Goal: Task Accomplishment & Management: Complete application form

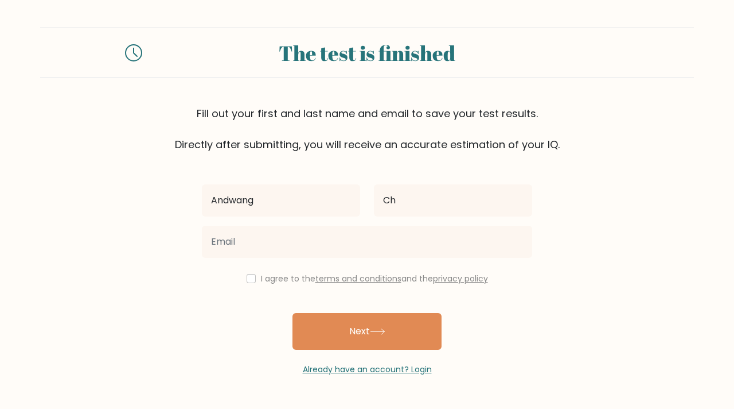
type input "C"
type input "Edeke"
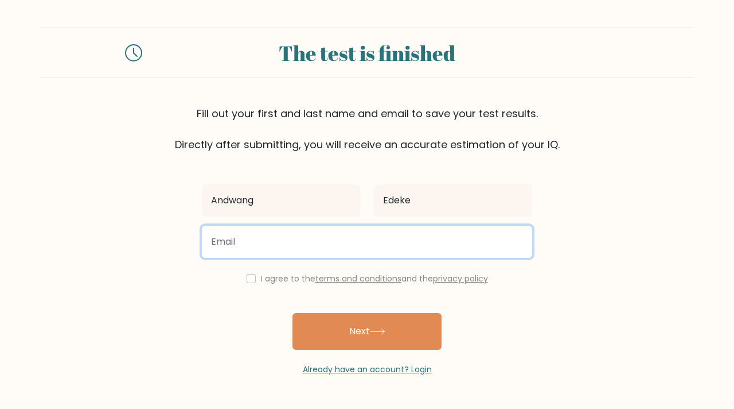
click at [330, 238] on input "email" at bounding box center [367, 242] width 331 height 32
type input "edekeandwng@gmail.com"
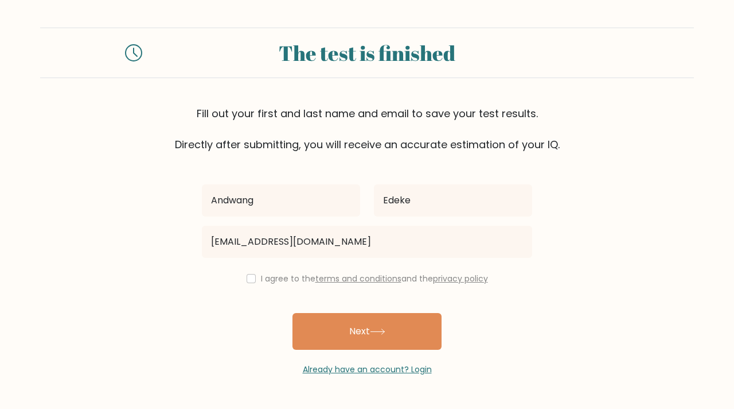
click at [298, 273] on label "I agree to the terms and conditions and the privacy policy" at bounding box center [374, 278] width 227 height 11
click at [273, 280] on label "I agree to the terms and conditions and the privacy policy" at bounding box center [374, 278] width 227 height 11
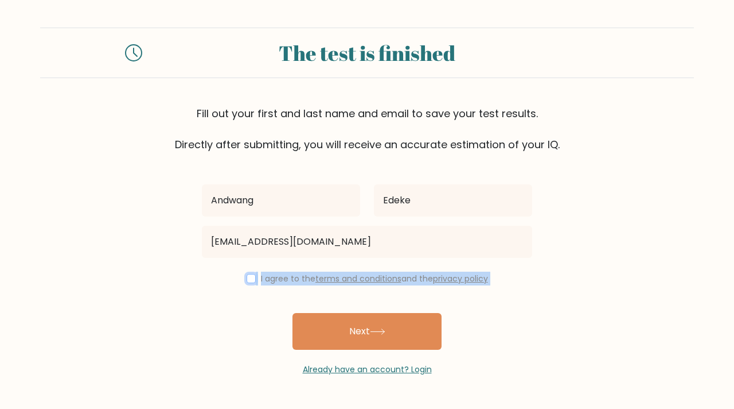
click at [251, 282] on input "checkbox" at bounding box center [251, 278] width 9 height 9
checkbox input "true"
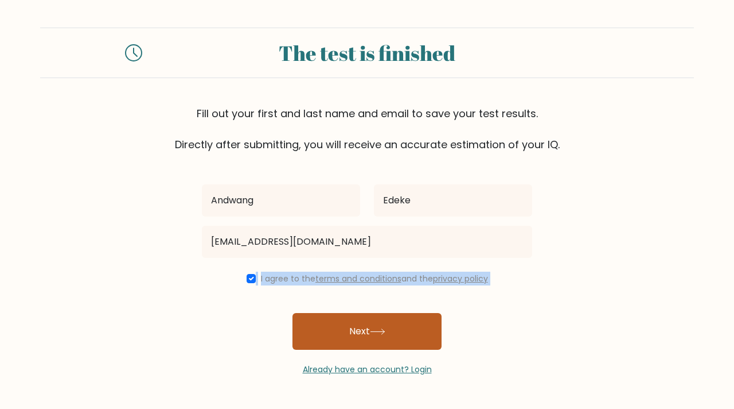
click at [337, 330] on button "Next" at bounding box center [367, 331] width 149 height 37
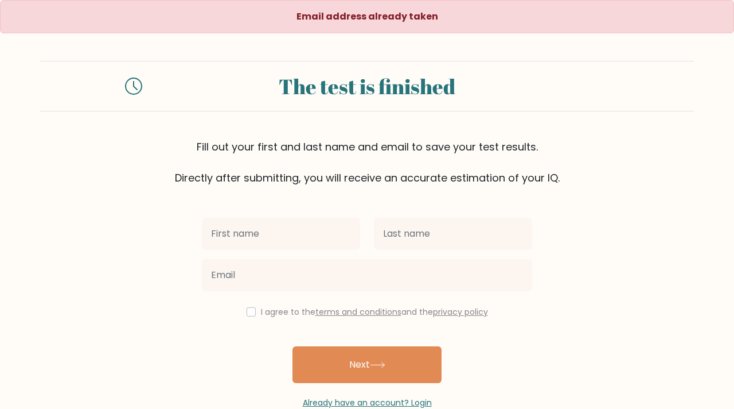
click at [281, 235] on input "text" at bounding box center [281, 233] width 158 height 32
type input "Andwang"
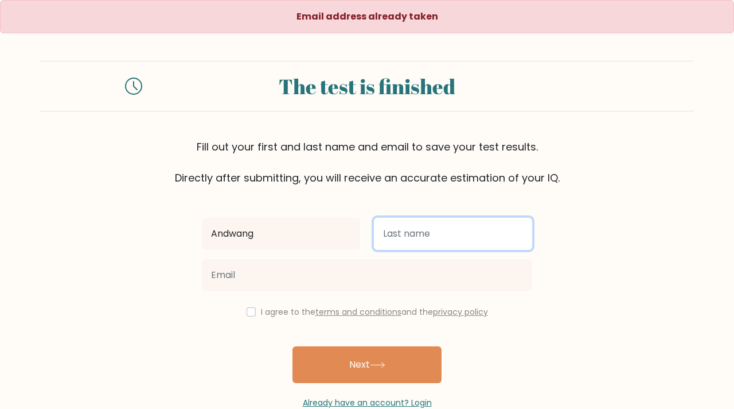
click at [410, 239] on input "text" at bounding box center [453, 233] width 158 height 32
type input "E"
type input "[PERSON_NAME]"
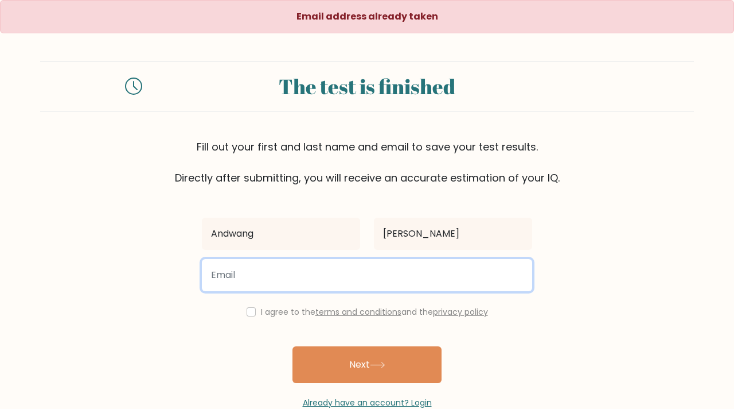
click at [395, 283] on input "email" at bounding box center [367, 275] width 331 height 32
type input "DIANALOCKE20@gmail.com"
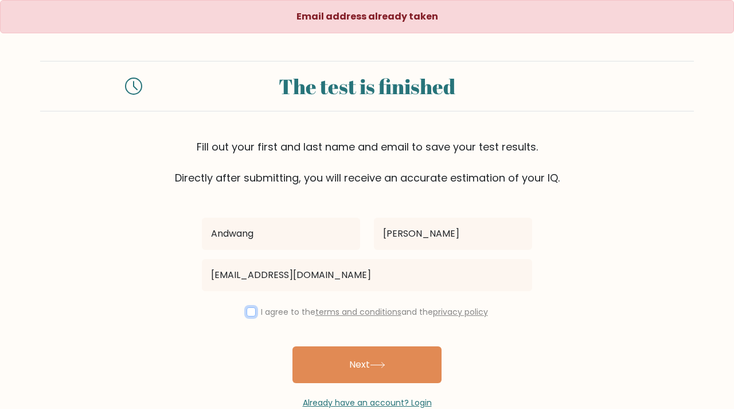
click at [249, 314] on input "checkbox" at bounding box center [251, 311] width 9 height 9
checkbox input "true"
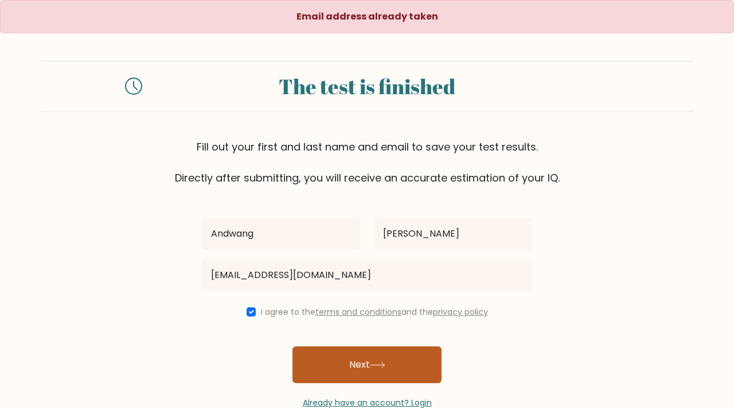
click at [359, 374] on button "Next" at bounding box center [367, 364] width 149 height 37
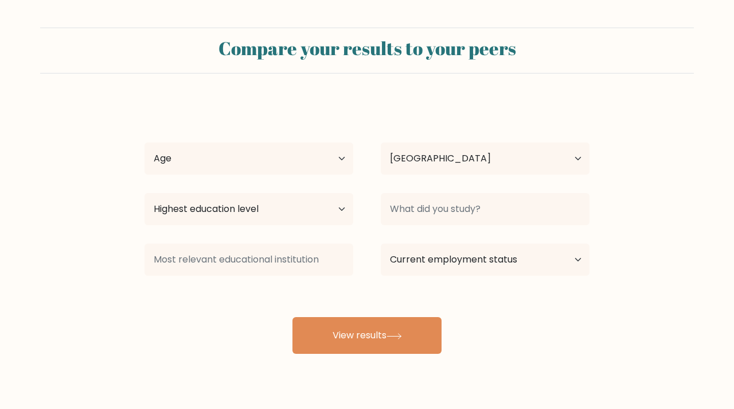
select select "NG"
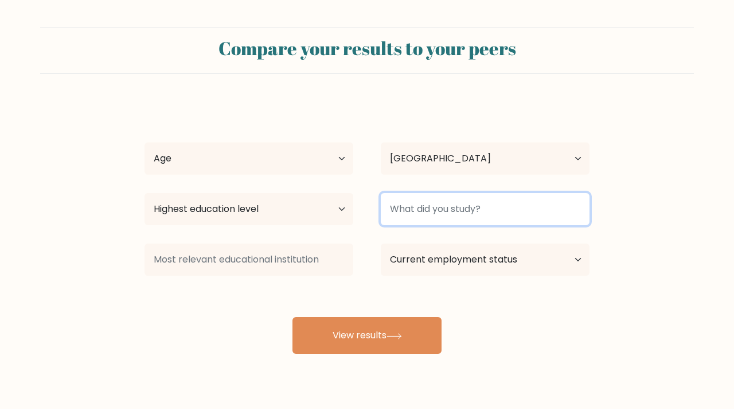
click at [407, 208] on input at bounding box center [485, 209] width 209 height 32
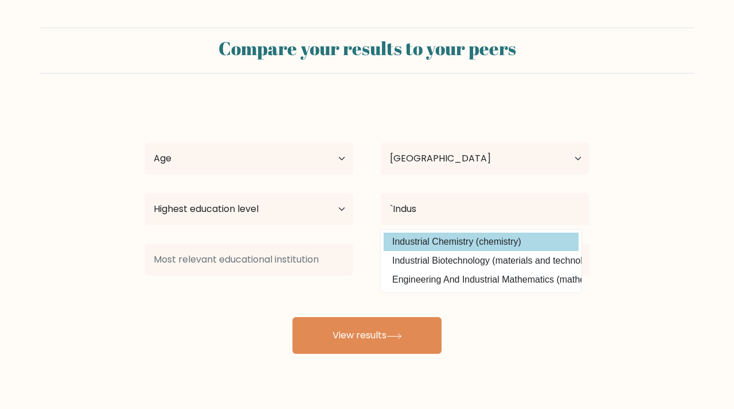
click at [443, 236] on option "Industrial Chemistry (chemistry)" at bounding box center [481, 241] width 195 height 18
type input "Industrial Chemistry"
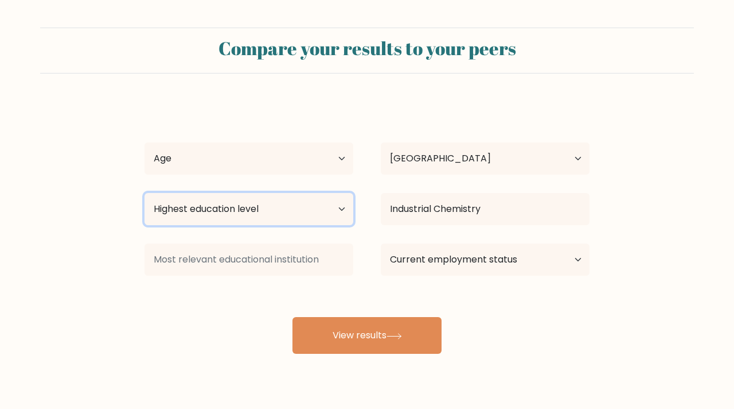
click at [320, 214] on select "Highest education level No schooling Primary Lower Secondary Upper Secondary Oc…" at bounding box center [249, 209] width 209 height 32
select select "bachelors_degree"
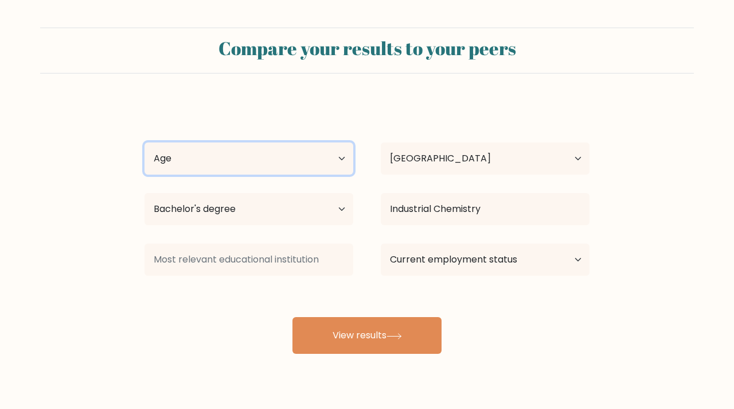
click at [265, 166] on select "Age Under 18 years old 18-24 years old 25-34 years old 35-44 years old 45-54 ye…" at bounding box center [249, 158] width 209 height 32
select select "25_34"
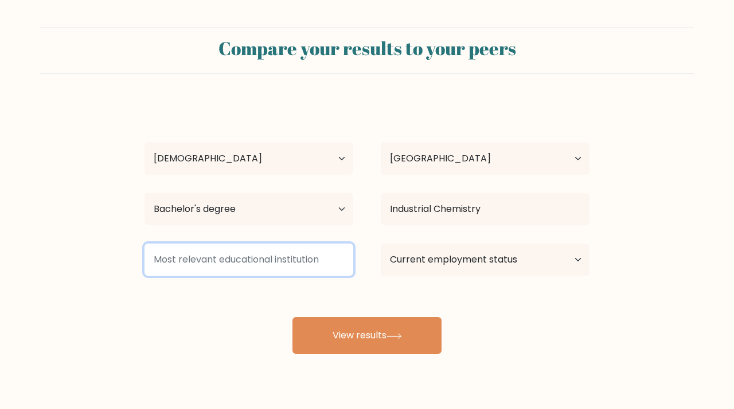
click at [241, 263] on input at bounding box center [249, 259] width 209 height 32
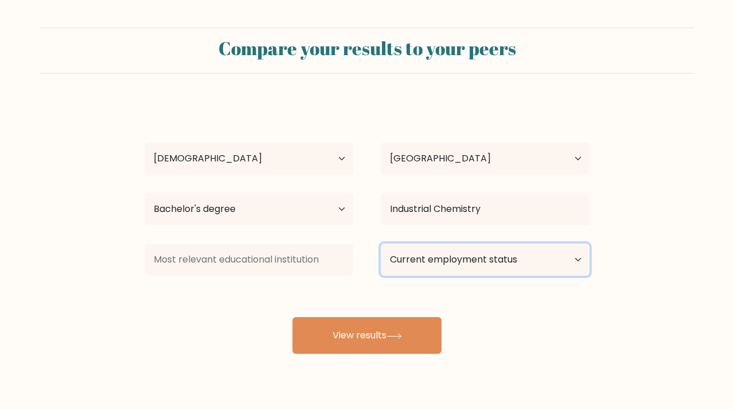
click at [446, 267] on select "Current employment status Employed Student Retired Other / prefer not to answer" at bounding box center [485, 259] width 209 height 32
select select "other"
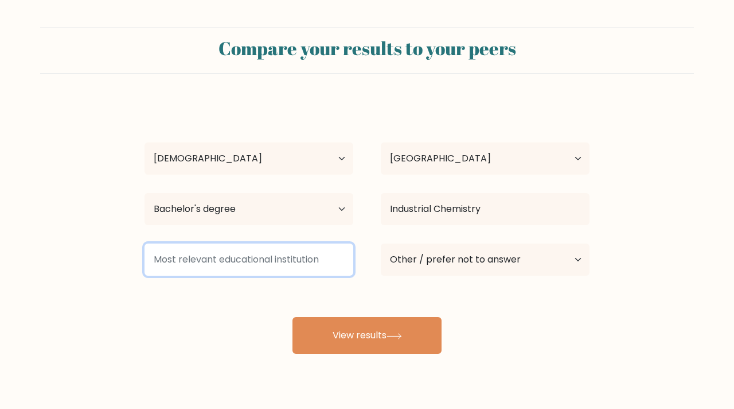
click at [318, 262] on input at bounding box center [249, 259] width 209 height 32
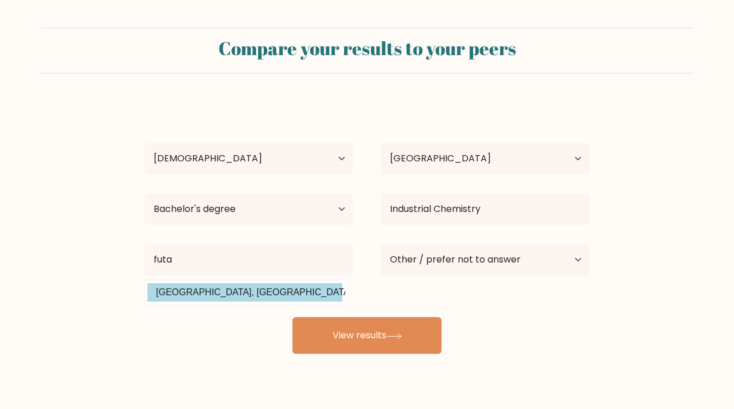
click at [290, 294] on option "Federal University of Technology, Akure (Nigeria)" at bounding box center [244, 292] width 195 height 18
type input "Federal University of Technology, Akure"
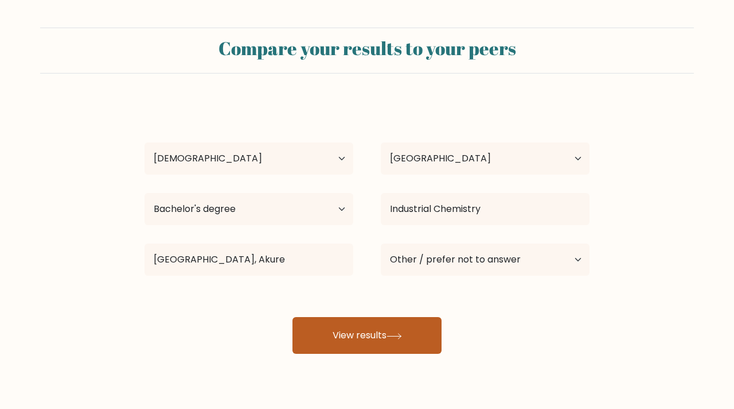
click at [335, 335] on button "View results" at bounding box center [367, 335] width 149 height 37
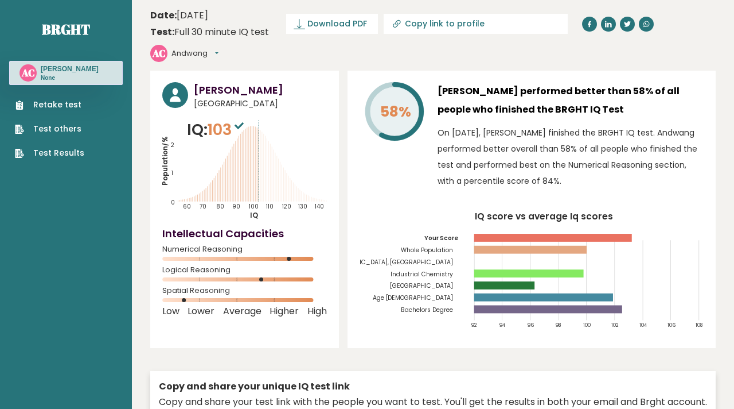
click at [52, 102] on link "Retake test" at bounding box center [49, 105] width 69 height 12
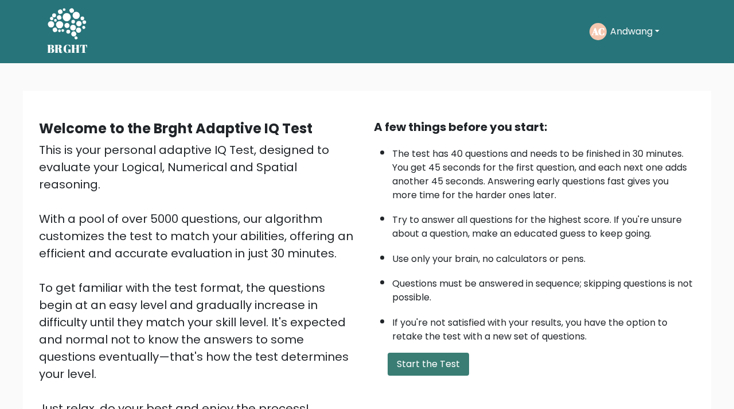
click at [426, 364] on button "Start the Test" at bounding box center [428, 363] width 81 height 23
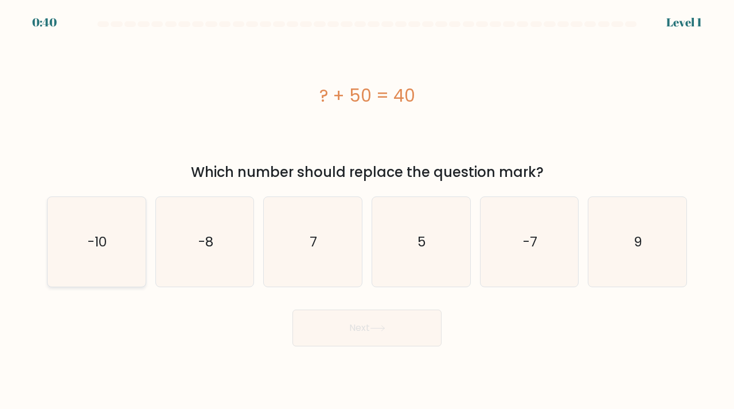
click at [111, 245] on icon "-10" at bounding box center [97, 242] width 90 height 90
click at [367, 210] on input "a. -10" at bounding box center [367, 207] width 1 height 6
radio input "true"
click at [320, 321] on button "Next" at bounding box center [367, 327] width 149 height 37
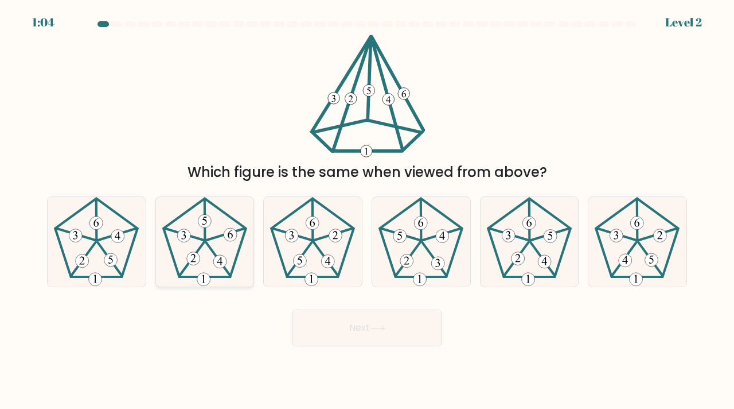
click at [207, 230] on icon at bounding box center [205, 242] width 90 height 90
click at [367, 210] on input "b." at bounding box center [367, 207] width 1 height 6
radio input "true"
click at [332, 328] on button "Next" at bounding box center [367, 327] width 149 height 37
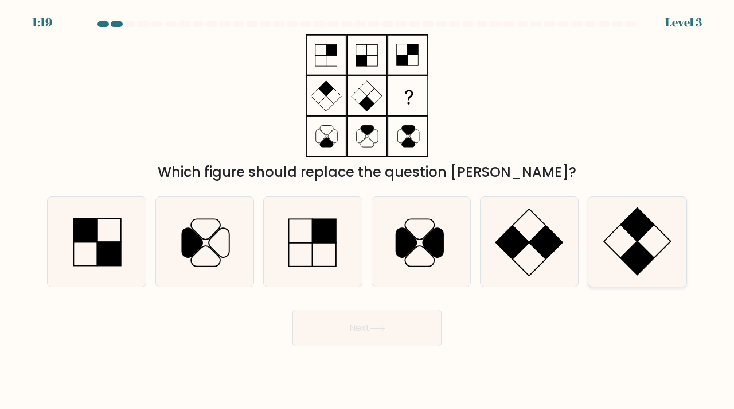
click at [647, 255] on rect at bounding box center [637, 257] width 33 height 33
click at [368, 210] on input "f." at bounding box center [367, 207] width 1 height 6
radio input "true"
click at [407, 332] on button "Next" at bounding box center [367, 327] width 149 height 37
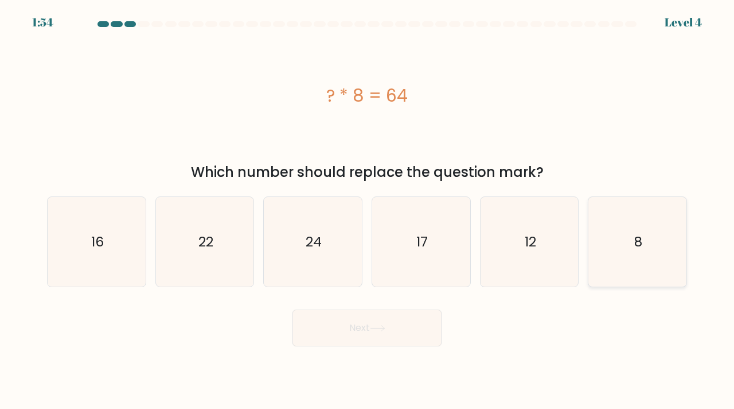
click at [629, 217] on icon "8" at bounding box center [638, 242] width 90 height 90
click at [368, 210] on input "f. 8" at bounding box center [367, 207] width 1 height 6
radio input "true"
click at [393, 331] on button "Next" at bounding box center [367, 327] width 149 height 37
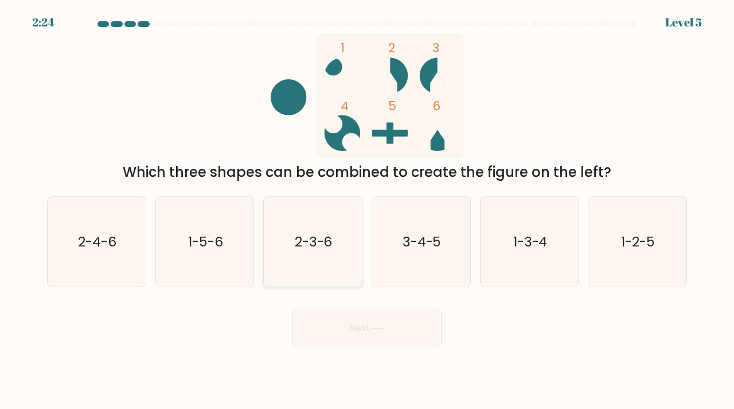
click at [333, 239] on icon "2-3-6" at bounding box center [313, 242] width 90 height 90
click at [367, 210] on input "c. 2-3-6" at bounding box center [367, 207] width 1 height 6
radio input "true"
click at [352, 337] on button "Next" at bounding box center [367, 327] width 149 height 37
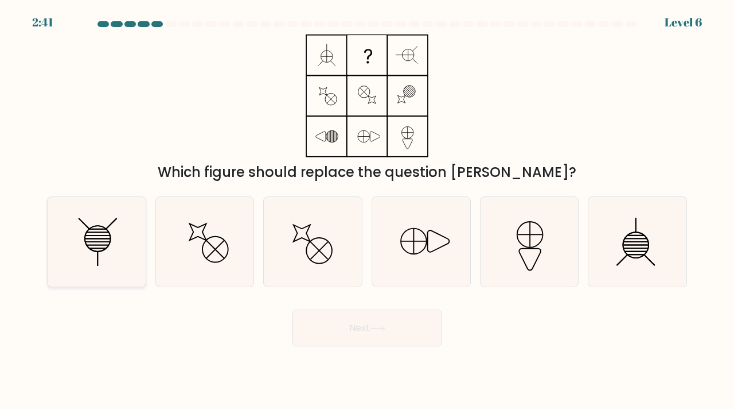
click at [87, 248] on icon at bounding box center [97, 242] width 90 height 90
click at [367, 210] on input "a." at bounding box center [367, 207] width 1 height 6
radio input "true"
click at [110, 244] on icon at bounding box center [97, 238] width 25 height 25
click at [367, 210] on input "a." at bounding box center [367, 207] width 1 height 6
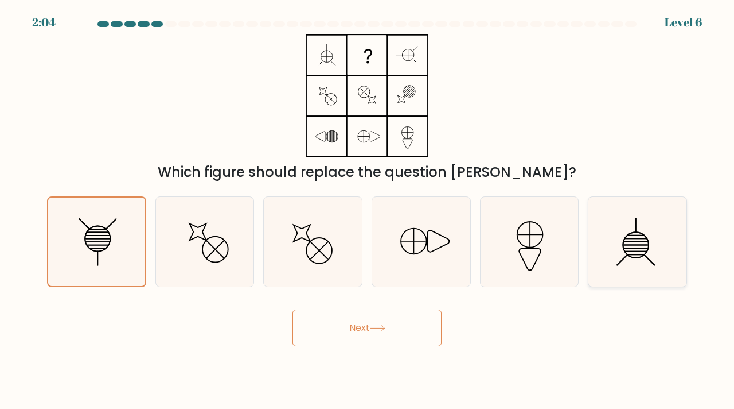
click at [620, 240] on icon at bounding box center [638, 242] width 90 height 90
click at [368, 210] on input "f." at bounding box center [367, 207] width 1 height 6
radio input "true"
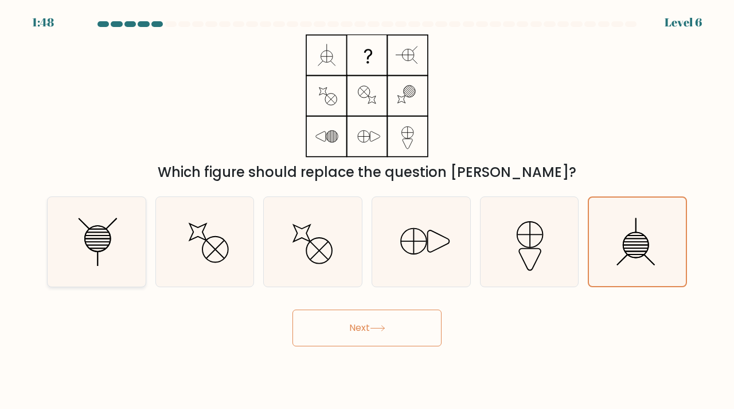
click at [102, 255] on icon at bounding box center [97, 242] width 90 height 90
click at [367, 210] on input "a." at bounding box center [367, 207] width 1 height 6
radio input "true"
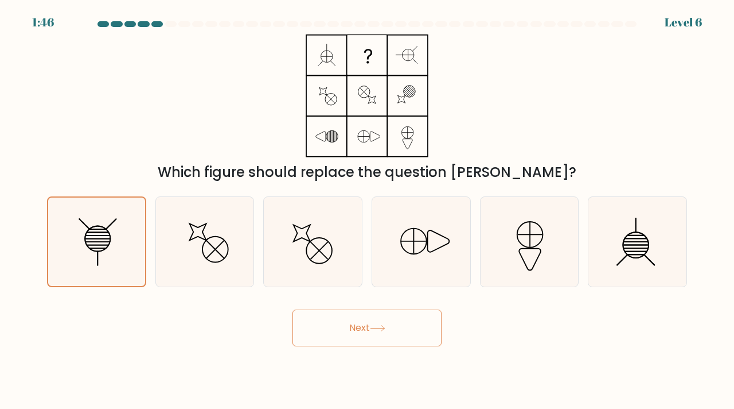
click at [304, 318] on button "Next" at bounding box center [367, 327] width 149 height 37
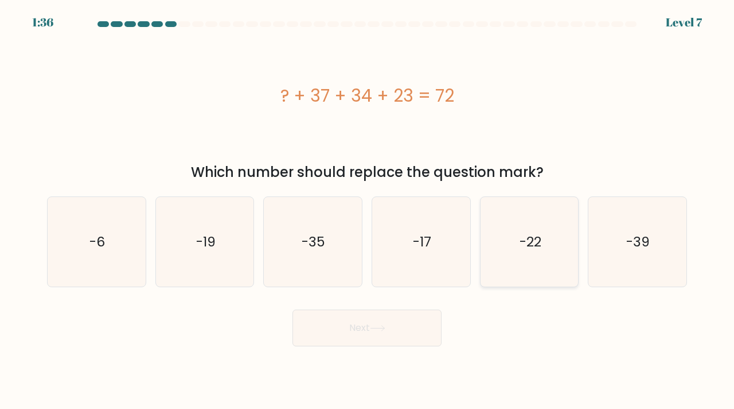
click at [547, 242] on icon "-22" at bounding box center [530, 242] width 90 height 90
click at [368, 210] on input "e. -22" at bounding box center [367, 207] width 1 height 6
radio input "true"
click at [397, 321] on button "Next" at bounding box center [367, 327] width 149 height 37
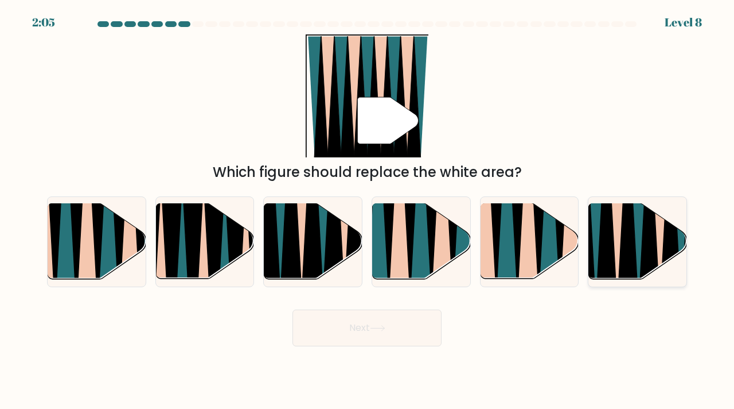
click at [629, 245] on icon at bounding box center [627, 203] width 21 height 195
click at [368, 210] on input "f." at bounding box center [367, 207] width 1 height 6
radio input "true"
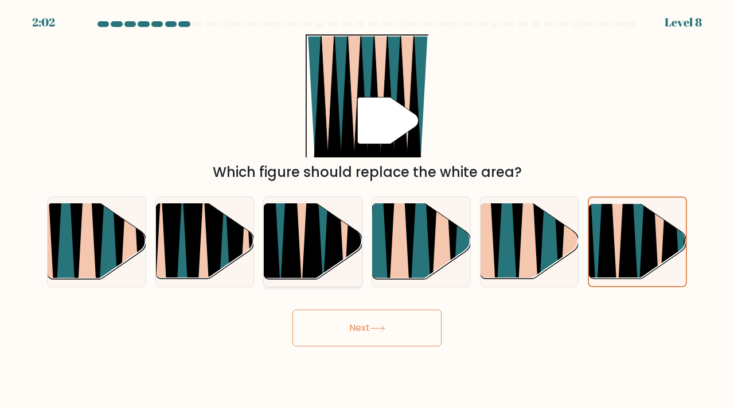
click at [292, 256] on icon at bounding box center [291, 204] width 22 height 196
click at [367, 210] on input "c." at bounding box center [367, 207] width 1 height 6
radio input "true"
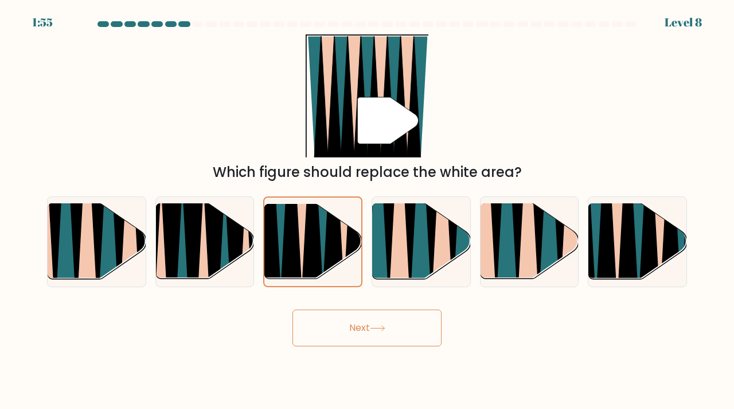
click at [334, 322] on button "Next" at bounding box center [367, 327] width 149 height 37
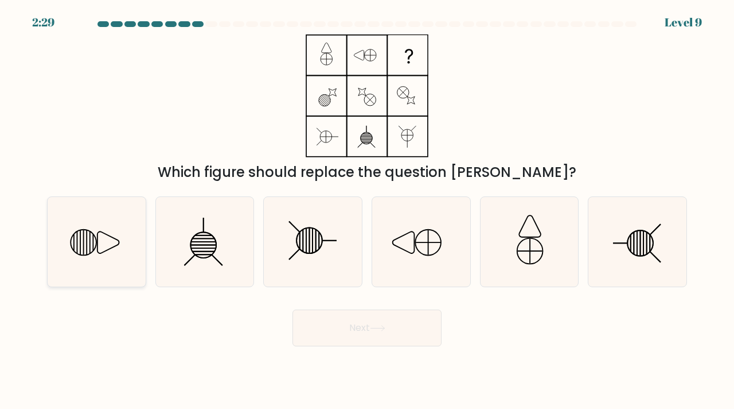
click at [114, 238] on icon at bounding box center [109, 242] width 22 height 22
click at [367, 210] on input "a." at bounding box center [367, 207] width 1 height 6
radio input "true"
click at [362, 325] on button "Next" at bounding box center [367, 327] width 149 height 37
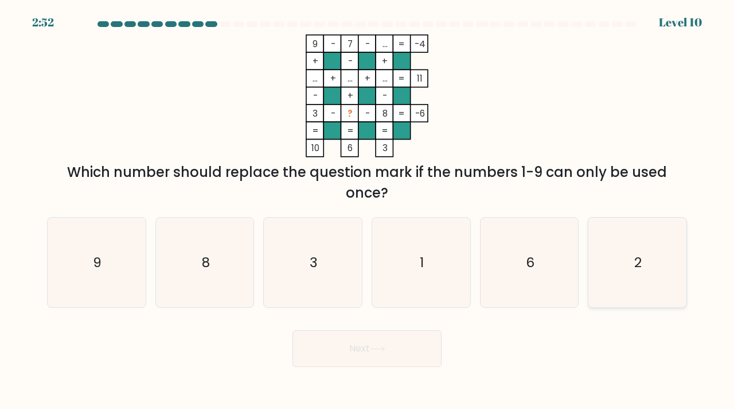
click at [631, 264] on icon "2" at bounding box center [638, 262] width 90 height 90
click at [368, 210] on input "f. 2" at bounding box center [367, 207] width 1 height 6
radio input "true"
click at [545, 274] on icon "6" at bounding box center [530, 262] width 90 height 90
click at [368, 210] on input "e. 6" at bounding box center [367, 207] width 1 height 6
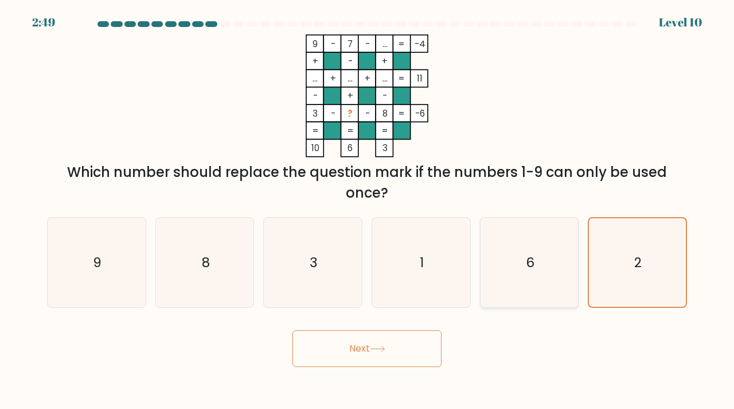
radio input "true"
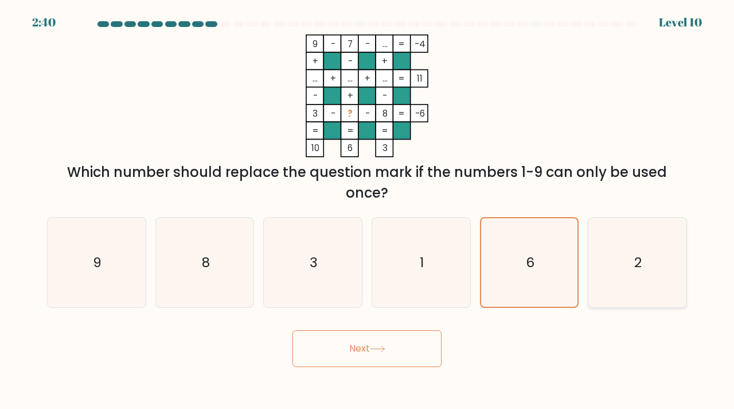
click at [638, 271] on icon "2" at bounding box center [638, 262] width 90 height 90
click at [368, 210] on input "f. 2" at bounding box center [367, 207] width 1 height 6
radio input "true"
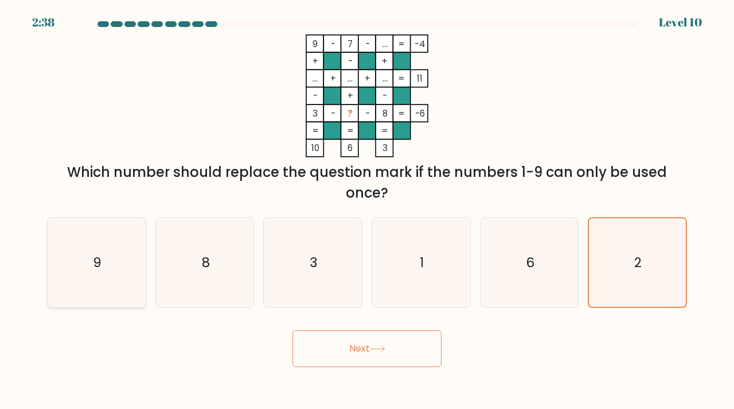
click at [109, 243] on icon "9" at bounding box center [97, 262] width 90 height 90
click at [367, 210] on input "a. 9" at bounding box center [367, 207] width 1 height 6
radio input "true"
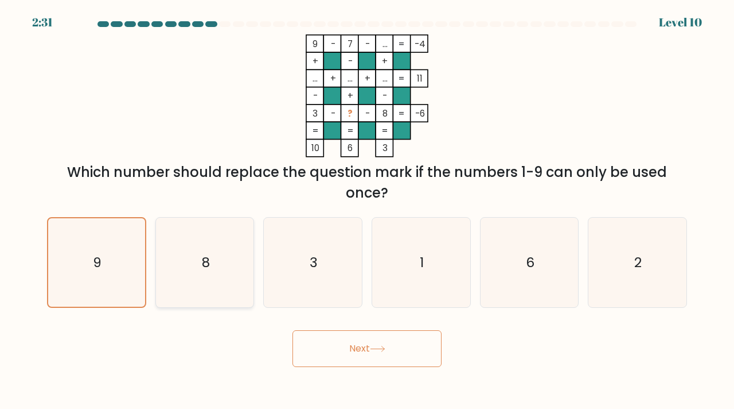
click at [197, 259] on icon "8" at bounding box center [205, 262] width 90 height 90
click at [367, 210] on input "b. 8" at bounding box center [367, 207] width 1 height 6
radio input "true"
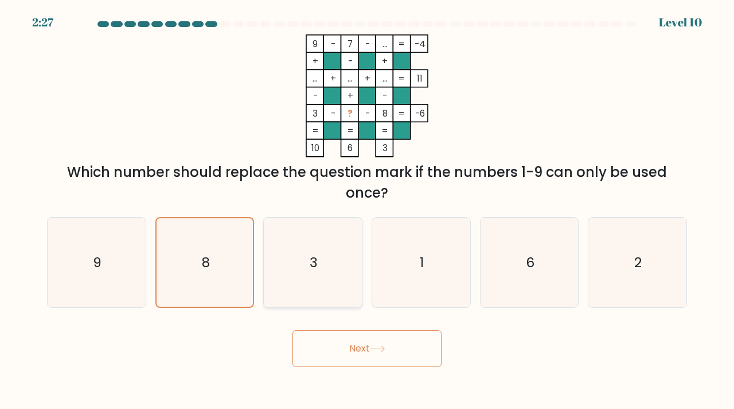
click at [333, 274] on icon "3" at bounding box center [313, 262] width 90 height 90
click at [367, 210] on input "c. 3" at bounding box center [367, 207] width 1 height 6
radio input "true"
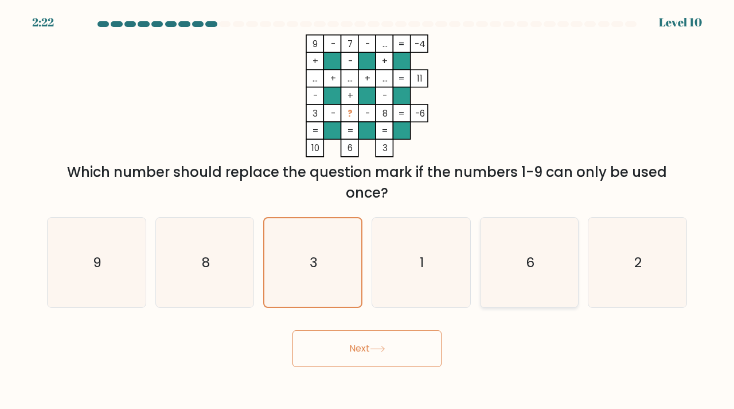
click at [514, 267] on icon "6" at bounding box center [530, 262] width 90 height 90
click at [368, 210] on input "e. 6" at bounding box center [367, 207] width 1 height 6
radio input "true"
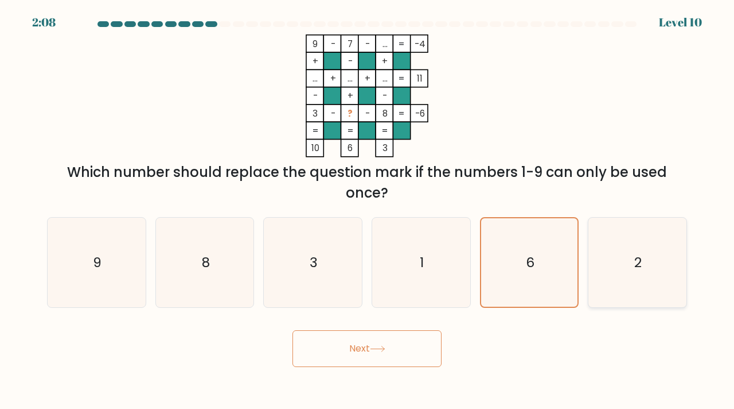
click at [635, 276] on icon "2" at bounding box center [638, 262] width 90 height 90
click at [368, 210] on input "f. 2" at bounding box center [367, 207] width 1 height 6
radio input "true"
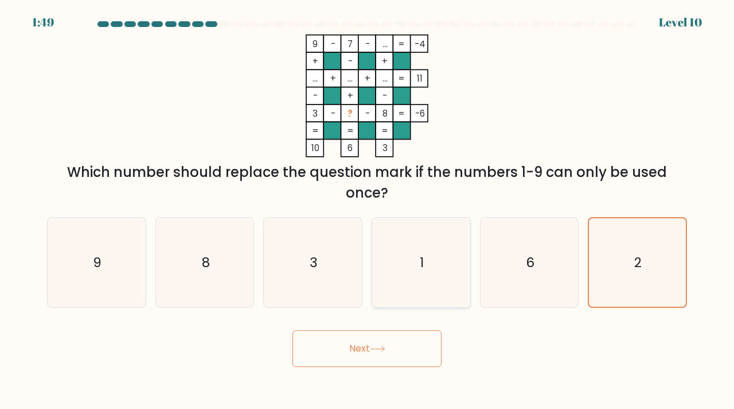
click at [409, 258] on icon "1" at bounding box center [421, 262] width 90 height 90
click at [368, 210] on input "d. 1" at bounding box center [367, 207] width 1 height 6
radio input "true"
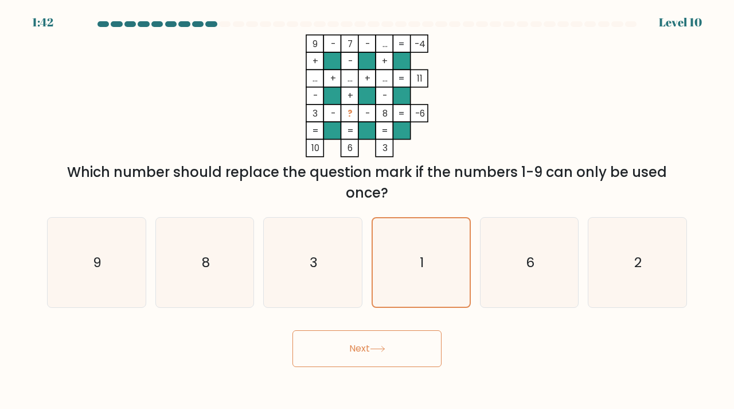
click at [347, 338] on button "Next" at bounding box center [367, 348] width 149 height 37
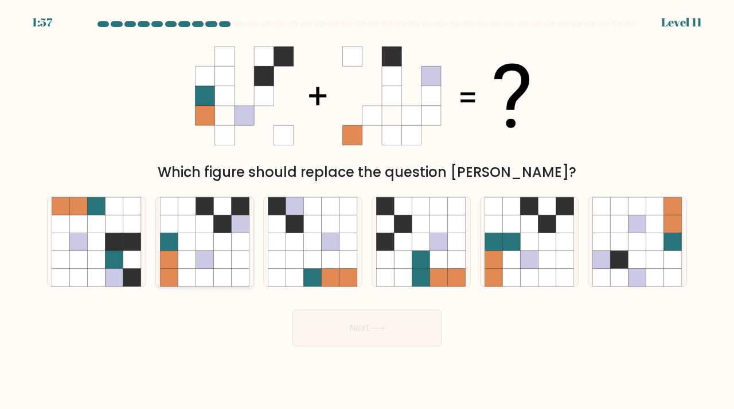
click at [192, 246] on icon at bounding box center [187, 241] width 18 height 18
click at [367, 210] on input "b." at bounding box center [367, 207] width 1 height 6
radio input "true"
click at [353, 331] on button "Next" at bounding box center [367, 327] width 149 height 37
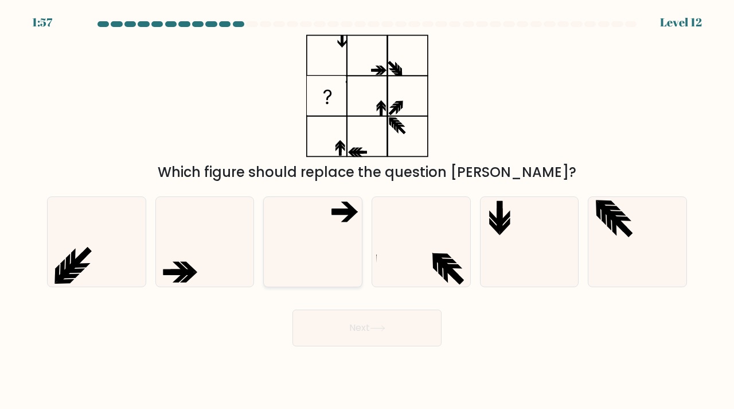
click at [325, 243] on icon at bounding box center [313, 242] width 90 height 90
click at [367, 210] on input "c." at bounding box center [367, 207] width 1 height 6
radio input "true"
click at [369, 318] on button "Next" at bounding box center [367, 327] width 149 height 37
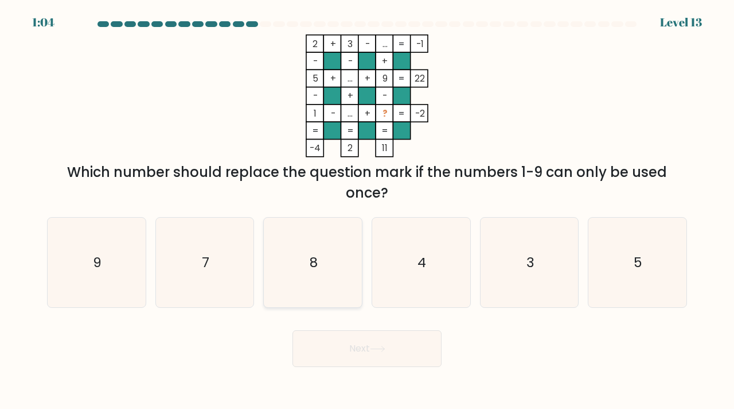
click at [311, 259] on text "8" at bounding box center [314, 261] width 8 height 19
click at [367, 210] on input "c. 8" at bounding box center [367, 207] width 1 height 6
radio input "true"
click at [215, 290] on icon "7" at bounding box center [205, 262] width 90 height 90
click at [367, 210] on input "b. 7" at bounding box center [367, 207] width 1 height 6
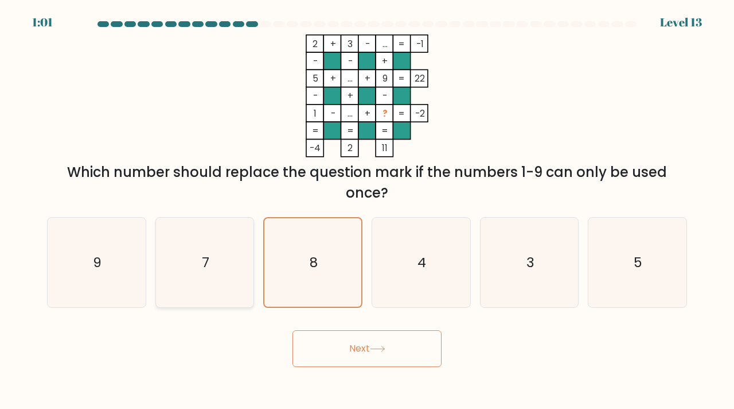
radio input "true"
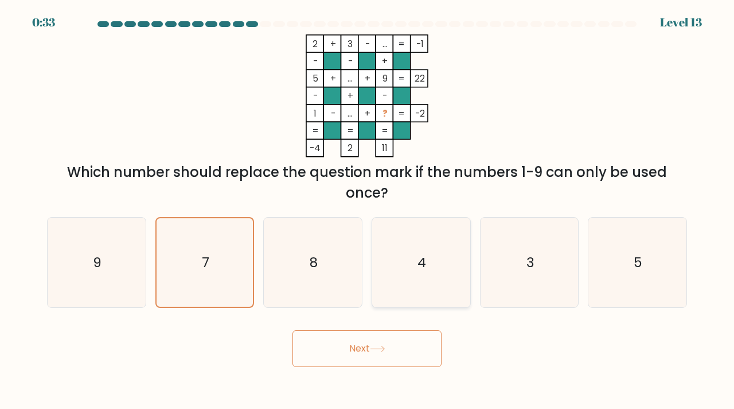
click at [414, 277] on icon "4" at bounding box center [421, 262] width 90 height 90
click at [368, 210] on input "d. 4" at bounding box center [367, 207] width 1 height 6
radio input "true"
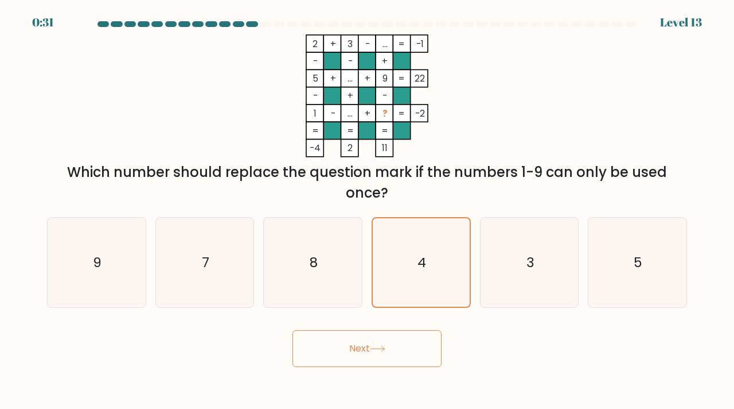
click at [381, 339] on button "Next" at bounding box center [367, 348] width 149 height 37
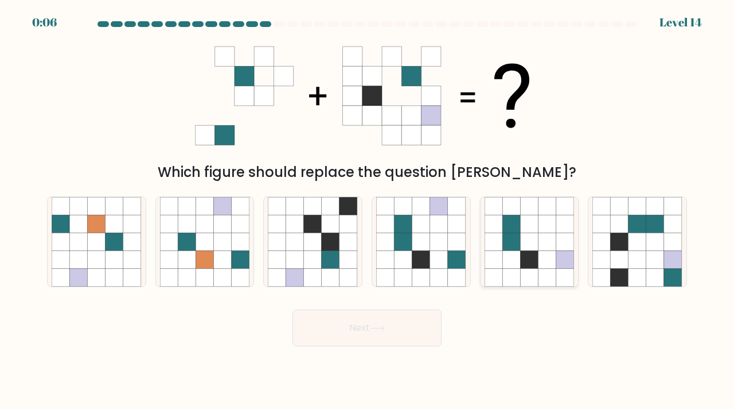
click at [527, 250] on icon at bounding box center [529, 241] width 18 height 18
click at [368, 210] on input "e." at bounding box center [367, 207] width 1 height 6
radio input "true"
click at [383, 332] on button "Next" at bounding box center [367, 327] width 149 height 37
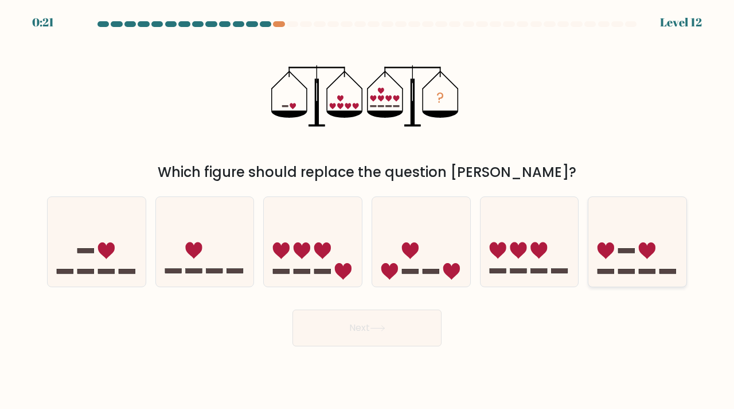
click at [638, 264] on icon at bounding box center [638, 241] width 98 height 81
click at [368, 210] on input "f." at bounding box center [367, 207] width 1 height 6
radio input "true"
click at [375, 335] on button "Next" at bounding box center [367, 327] width 149 height 37
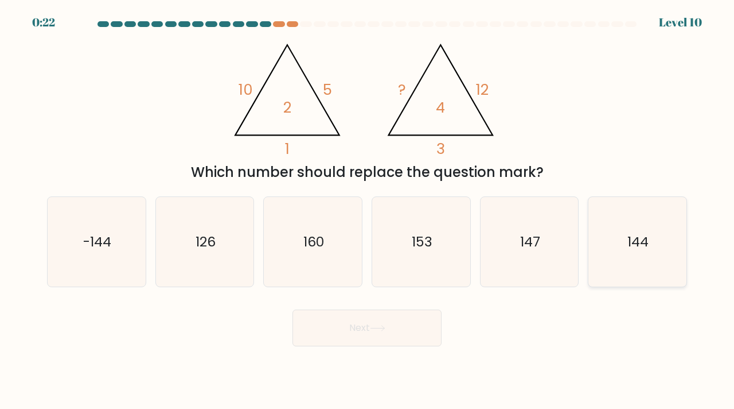
click at [619, 245] on icon "144" at bounding box center [638, 242] width 90 height 90
click at [368, 210] on input "f. 144" at bounding box center [367, 207] width 1 height 6
radio input "true"
click at [380, 319] on button "Next" at bounding box center [367, 327] width 149 height 37
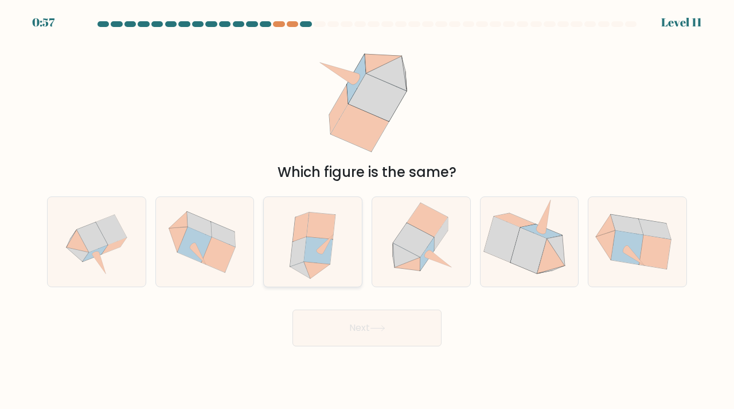
click at [319, 247] on icon at bounding box center [318, 249] width 29 height 27
click at [367, 210] on input "c." at bounding box center [367, 207] width 1 height 6
radio input "true"
click at [370, 327] on button "Next" at bounding box center [367, 327] width 149 height 37
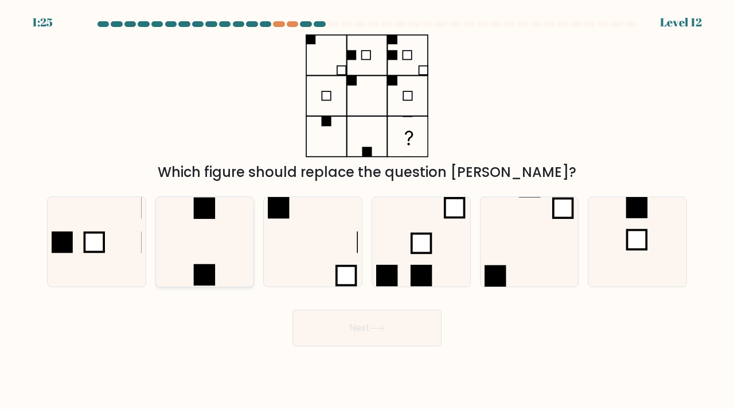
click at [209, 215] on rect at bounding box center [205, 208] width 22 height 22
click at [367, 210] on input "b." at bounding box center [367, 207] width 1 height 6
radio input "true"
click at [370, 327] on button "Next" at bounding box center [367, 327] width 149 height 37
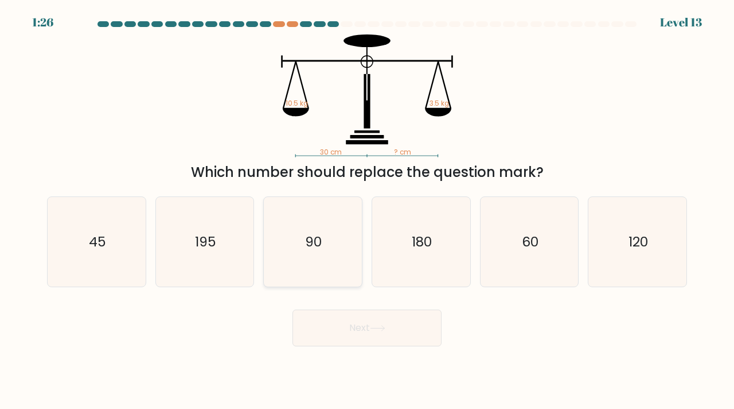
click at [324, 260] on icon "90" at bounding box center [313, 242] width 90 height 90
click at [367, 210] on input "c. 90" at bounding box center [367, 207] width 1 height 6
radio input "true"
click at [394, 331] on button "Next" at bounding box center [367, 327] width 149 height 37
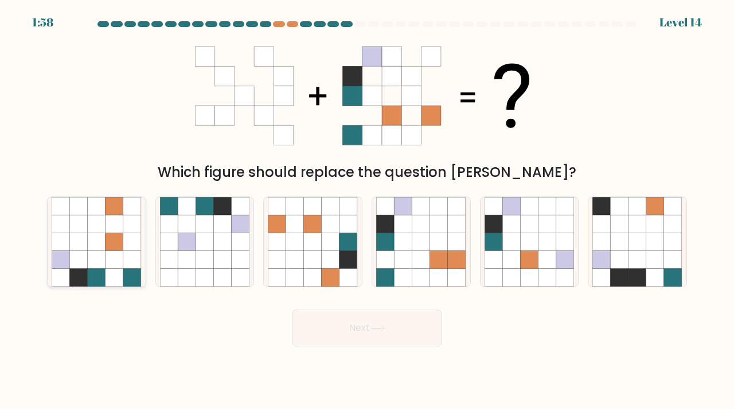
click at [103, 256] on icon at bounding box center [97, 260] width 18 height 18
click at [367, 210] on input "a." at bounding box center [367, 207] width 1 height 6
radio input "true"
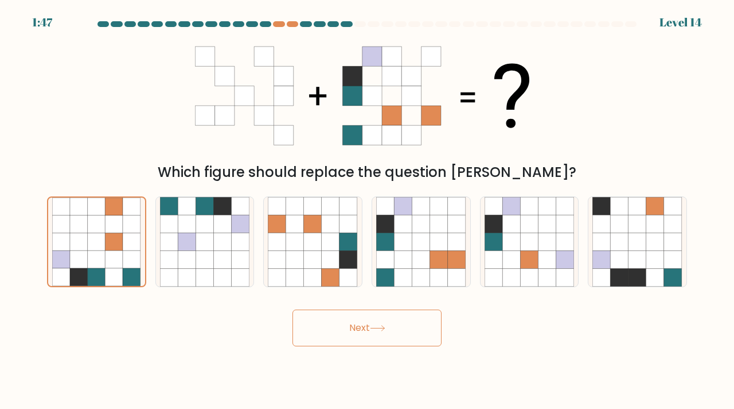
click at [329, 325] on button "Next" at bounding box center [367, 327] width 149 height 37
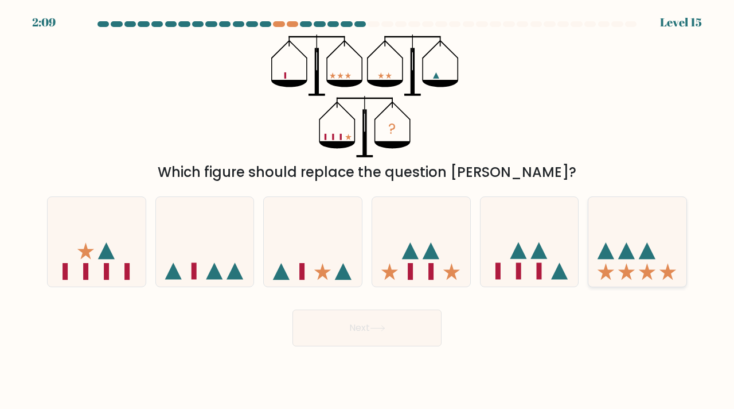
click at [644, 270] on icon at bounding box center [647, 271] width 17 height 17
click at [368, 210] on input "f." at bounding box center [367, 207] width 1 height 6
radio input "true"
click at [415, 259] on icon at bounding box center [410, 250] width 17 height 17
click at [368, 210] on input "d." at bounding box center [367, 207] width 1 height 6
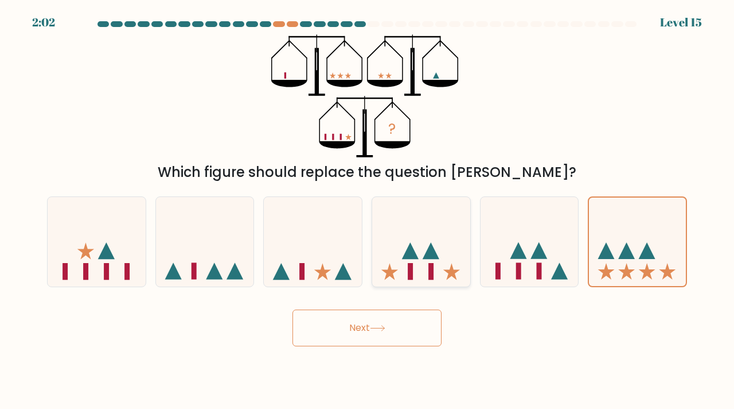
radio input "true"
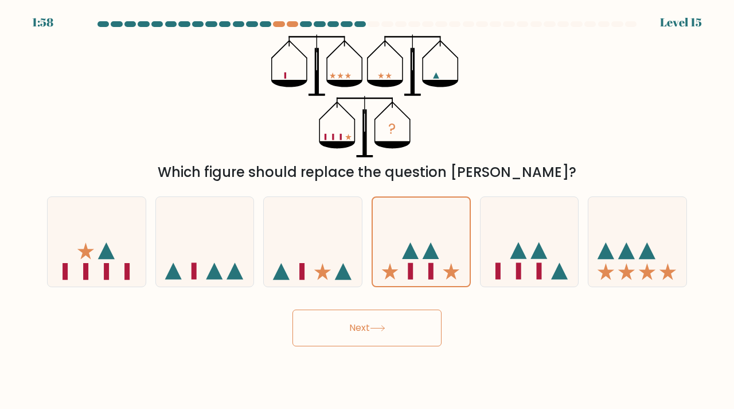
click at [359, 327] on button "Next" at bounding box center [367, 327] width 149 height 37
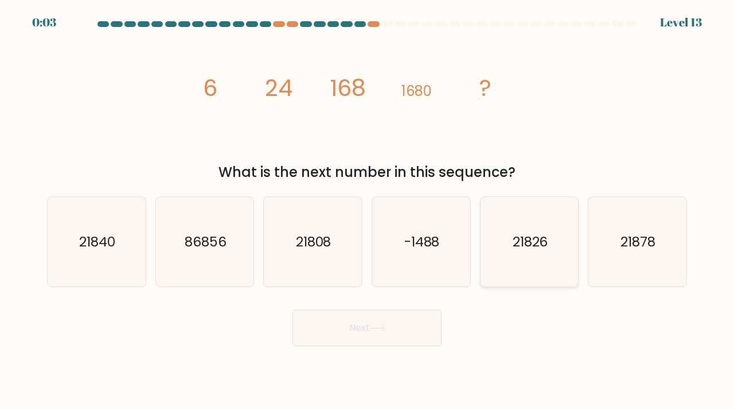
click at [547, 240] on text "21826" at bounding box center [531, 241] width 36 height 19
click at [368, 210] on input "e. 21826" at bounding box center [367, 207] width 1 height 6
radio input "true"
click at [408, 337] on button "Next" at bounding box center [367, 327] width 149 height 37
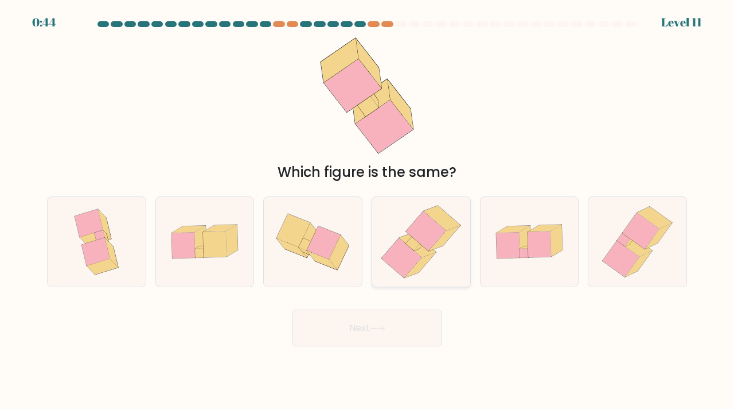
click at [439, 234] on icon at bounding box center [426, 231] width 40 height 40
click at [368, 210] on input "d." at bounding box center [367, 207] width 1 height 6
radio input "true"
click at [409, 319] on button "Next" at bounding box center [367, 327] width 149 height 37
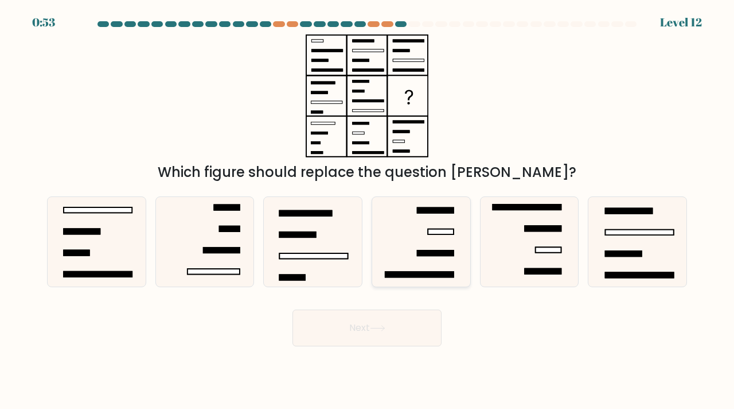
click at [420, 223] on icon at bounding box center [421, 242] width 90 height 90
click at [368, 210] on input "d." at bounding box center [367, 207] width 1 height 6
radio input "true"
click at [402, 327] on button "Next" at bounding box center [367, 327] width 149 height 37
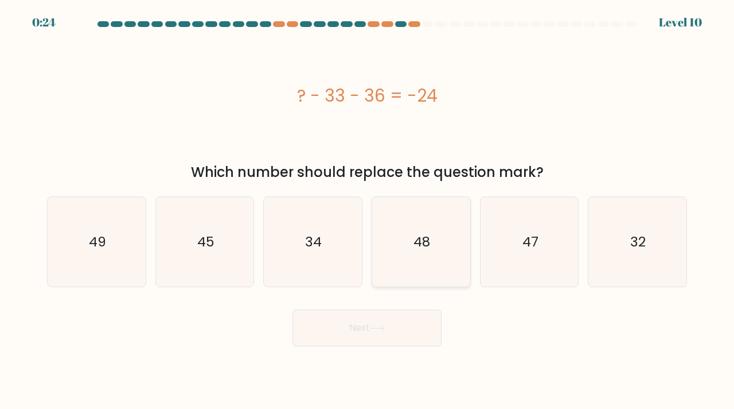
click at [415, 242] on text "48" at bounding box center [422, 241] width 17 height 19
click at [368, 210] on input "d. 48" at bounding box center [367, 207] width 1 height 6
radio input "true"
click at [212, 247] on text "45" at bounding box center [205, 241] width 17 height 19
click at [367, 210] on input "b. 45" at bounding box center [367, 207] width 1 height 6
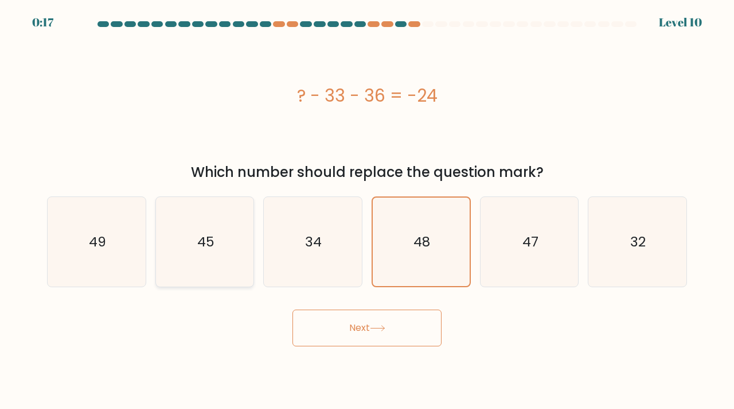
radio input "true"
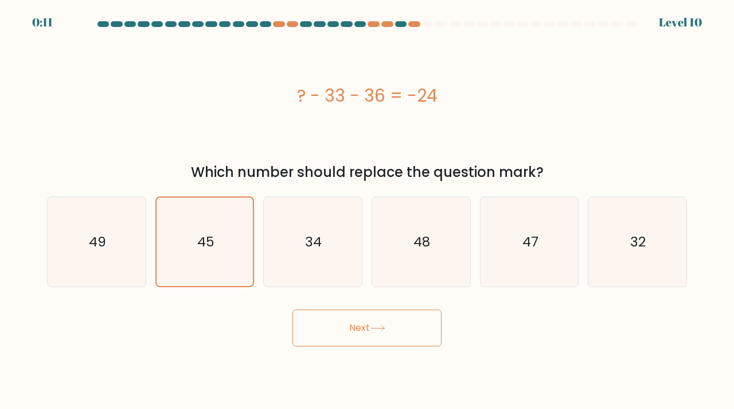
click at [339, 324] on button "Next" at bounding box center [367, 327] width 149 height 37
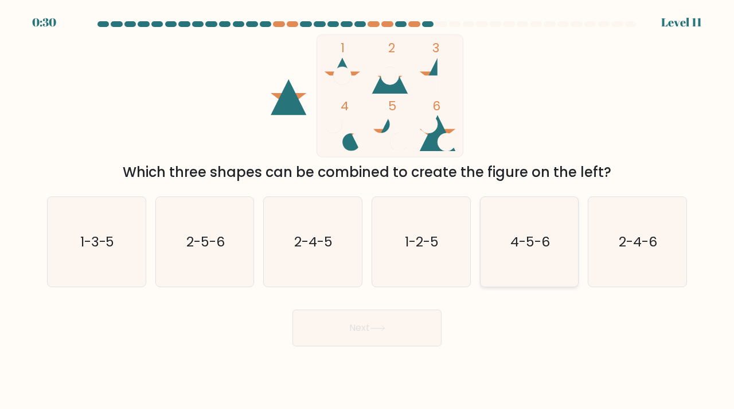
click at [501, 255] on icon "4-5-6" at bounding box center [530, 242] width 90 height 90
click at [368, 210] on input "e. 4-5-6" at bounding box center [367, 207] width 1 height 6
radio input "true"
click at [393, 336] on button "Next" at bounding box center [367, 327] width 149 height 37
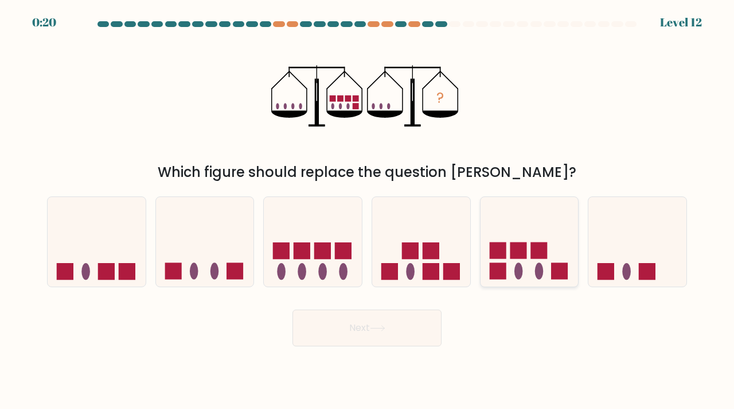
click at [511, 264] on icon at bounding box center [530, 241] width 98 height 81
click at [368, 210] on input "e." at bounding box center [367, 207] width 1 height 6
radio input "true"
click at [371, 321] on button "Next" at bounding box center [367, 327] width 149 height 37
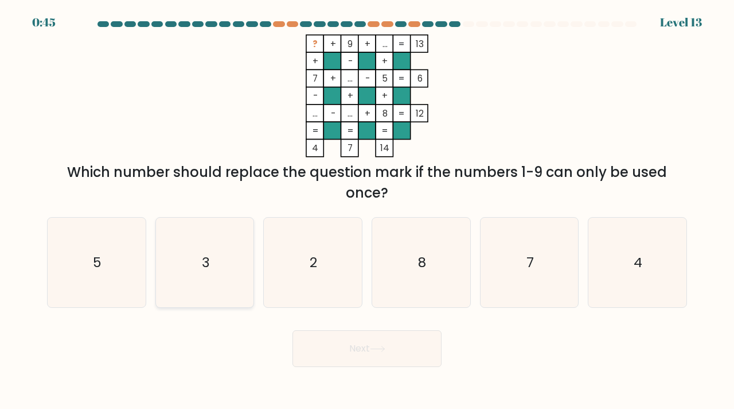
click at [197, 271] on icon "3" at bounding box center [205, 262] width 90 height 90
click at [367, 210] on input "b. 3" at bounding box center [367, 207] width 1 height 6
radio input "true"
click at [362, 344] on button "Next" at bounding box center [367, 348] width 149 height 37
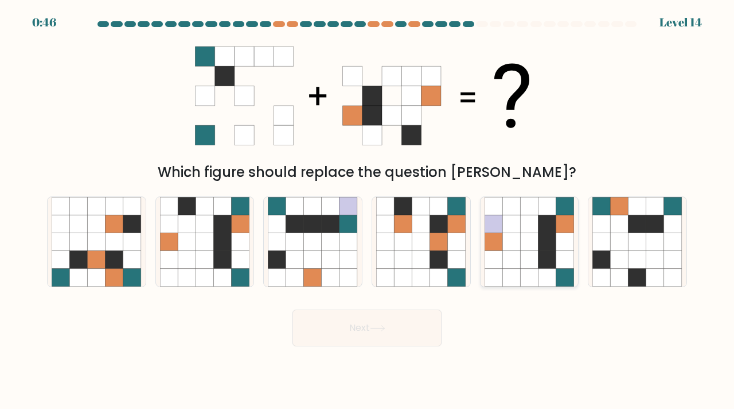
click at [556, 228] on icon at bounding box center [548, 224] width 18 height 18
click at [368, 210] on input "e." at bounding box center [367, 207] width 1 height 6
radio input "true"
click at [191, 256] on icon at bounding box center [187, 260] width 18 height 18
click at [367, 210] on input "b." at bounding box center [367, 207] width 1 height 6
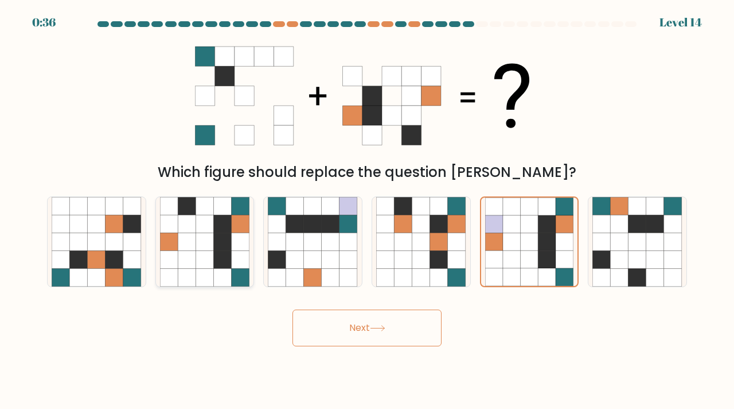
radio input "true"
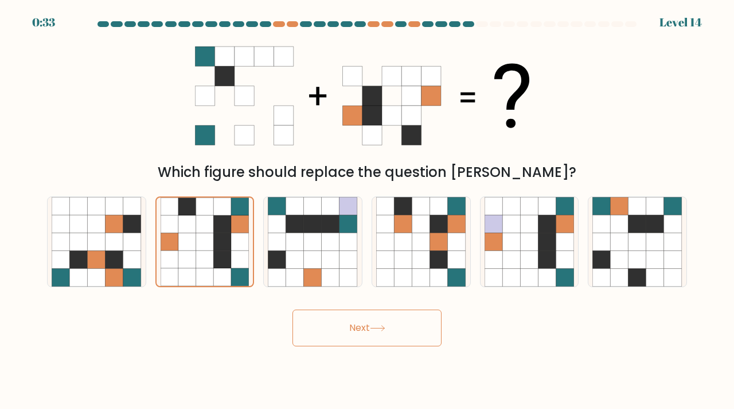
click at [352, 325] on button "Next" at bounding box center [367, 327] width 149 height 37
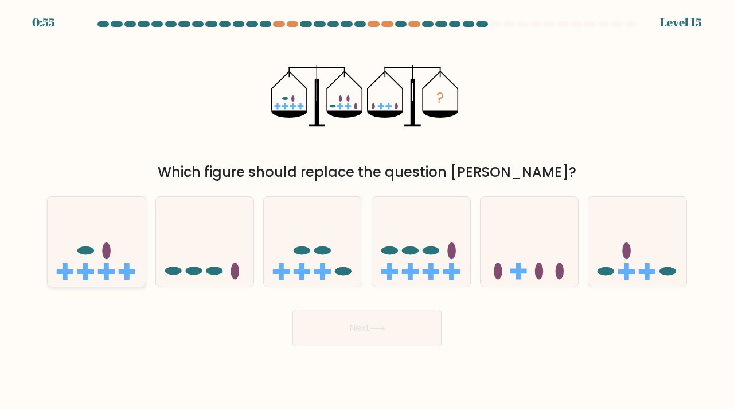
click at [91, 262] on icon at bounding box center [97, 241] width 98 height 81
click at [367, 210] on input "a." at bounding box center [367, 207] width 1 height 6
radio input "true"
click at [327, 317] on button "Next" at bounding box center [367, 327] width 149 height 37
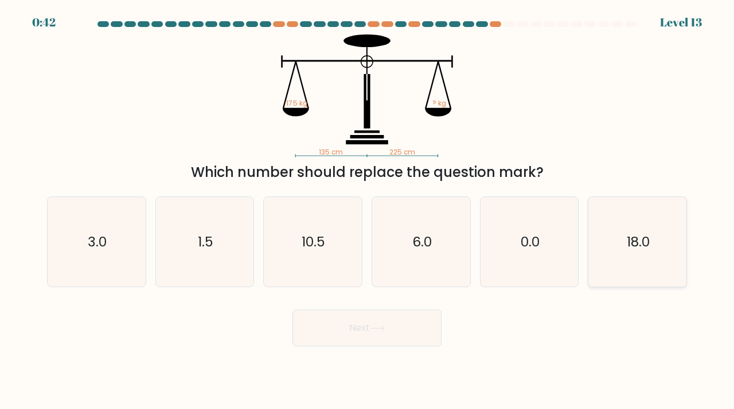
click at [648, 248] on text "18.0" at bounding box center [638, 241] width 23 height 19
click at [368, 210] on input "f. 18.0" at bounding box center [367, 207] width 1 height 6
radio input "true"
click at [457, 225] on icon "6.0" at bounding box center [421, 242] width 90 height 90
click at [368, 210] on input "d. 6.0" at bounding box center [367, 207] width 1 height 6
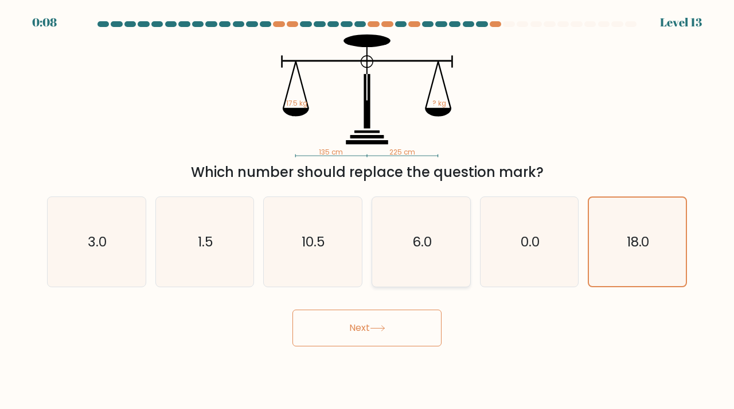
radio input "true"
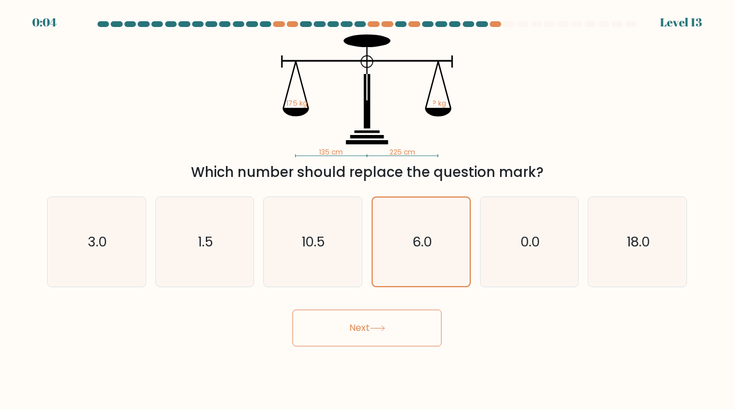
click at [406, 327] on button "Next" at bounding box center [367, 327] width 149 height 37
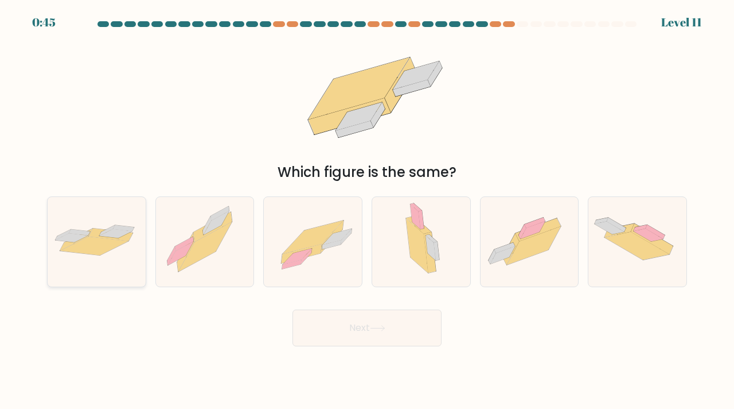
click at [126, 236] on icon at bounding box center [111, 234] width 44 height 13
click at [367, 210] on input "a." at bounding box center [367, 207] width 1 height 6
radio input "true"
click at [356, 324] on button "Next" at bounding box center [367, 327] width 149 height 37
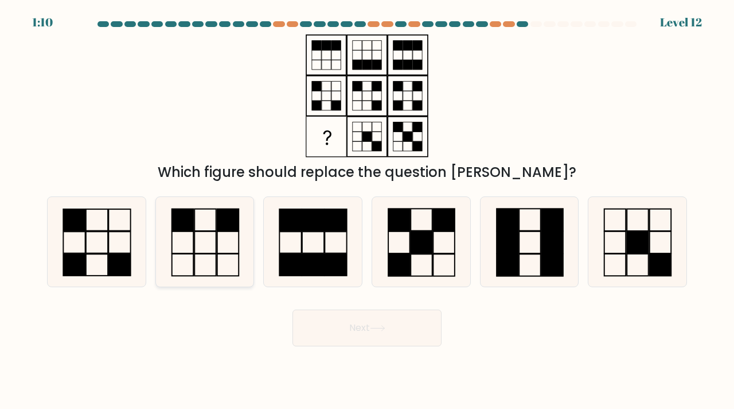
click at [202, 231] on rect at bounding box center [206, 242] width 22 height 22
click at [367, 210] on input "b." at bounding box center [367, 207] width 1 height 6
radio input "true"
click at [368, 324] on button "Next" at bounding box center [367, 327] width 149 height 37
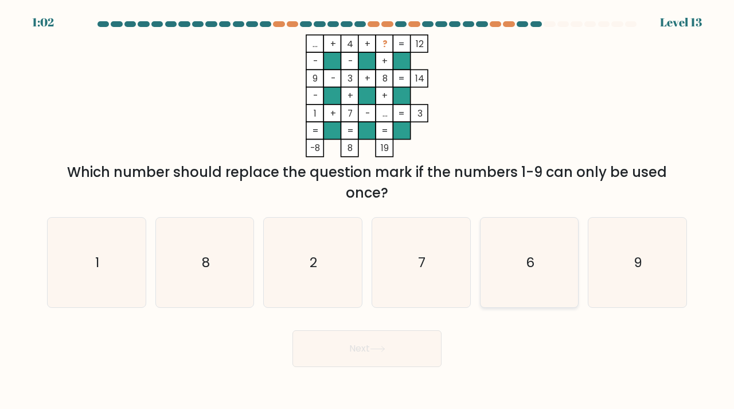
click at [553, 248] on icon "6" at bounding box center [530, 262] width 90 height 90
click at [368, 210] on input "e. 6" at bounding box center [367, 207] width 1 height 6
radio input "true"
click at [407, 359] on button "Next" at bounding box center [367, 348] width 149 height 37
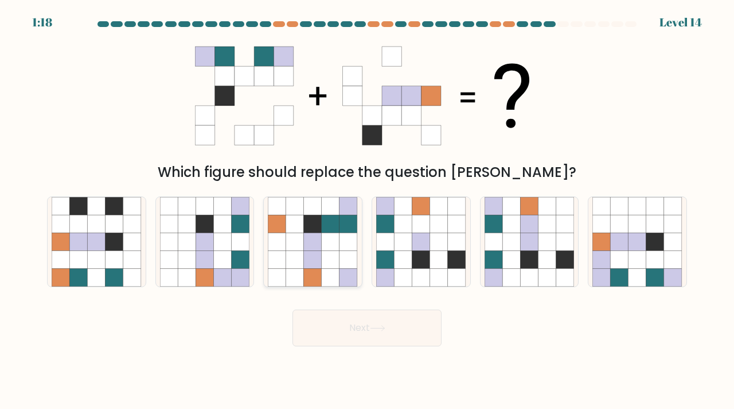
click at [334, 262] on icon at bounding box center [331, 260] width 18 height 18
click at [367, 210] on input "c." at bounding box center [367, 207] width 1 height 6
radio input "true"
click at [369, 329] on button "Next" at bounding box center [367, 327] width 149 height 37
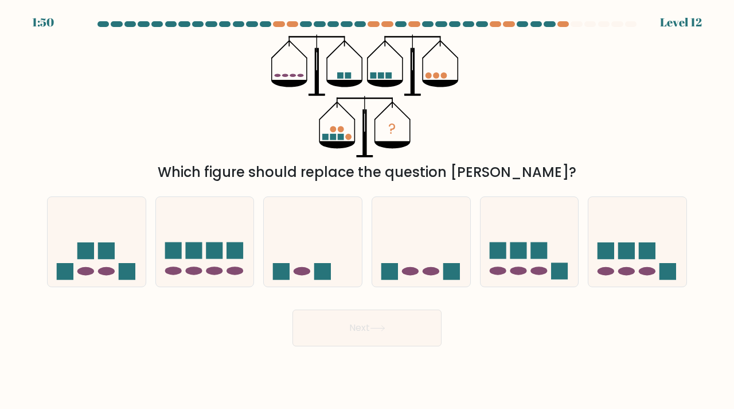
click at [554, 21] on at bounding box center [367, 24] width 542 height 6
click at [92, 271] on ellipse at bounding box center [85, 271] width 17 height 9
click at [367, 210] on input "a." at bounding box center [367, 207] width 1 height 6
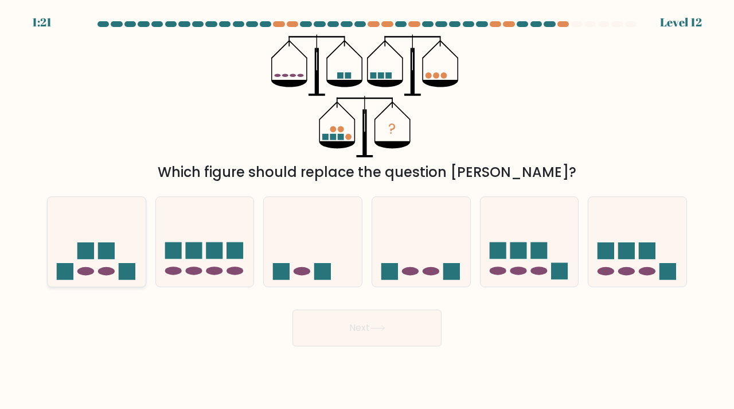
radio input "true"
click at [390, 331] on button "Next" at bounding box center [367, 327] width 149 height 37
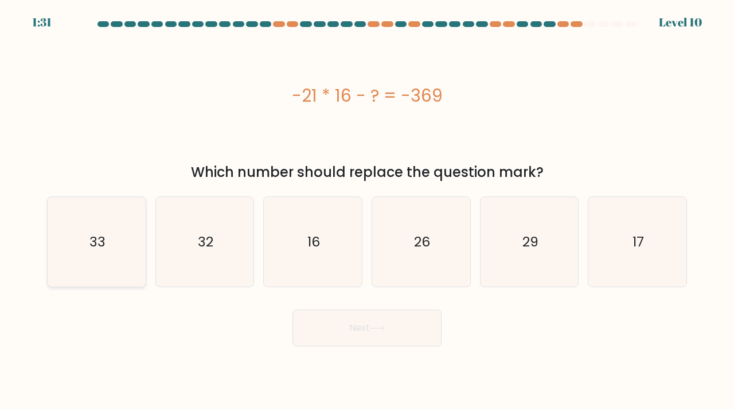
click at [91, 252] on icon "33" at bounding box center [97, 242] width 90 height 90
click at [367, 210] on input "a. 33" at bounding box center [367, 207] width 1 height 6
radio input "true"
click at [373, 333] on button "Next" at bounding box center [367, 327] width 149 height 37
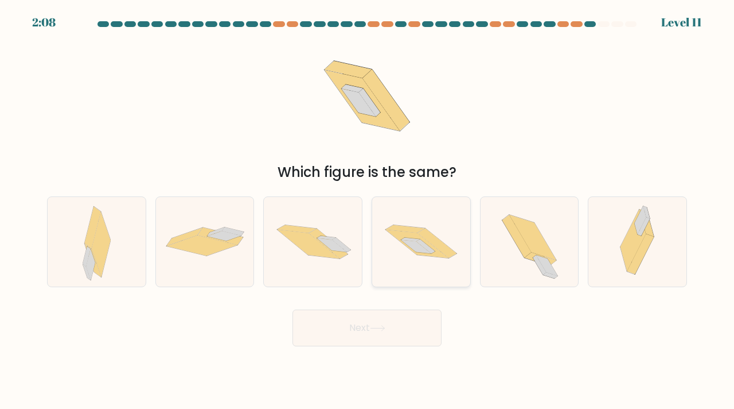
click at [409, 252] on icon at bounding box center [421, 241] width 98 height 65
click at [368, 210] on input "d." at bounding box center [367, 207] width 1 height 6
radio input "true"
click at [366, 341] on button "Next" at bounding box center [367, 327] width 149 height 37
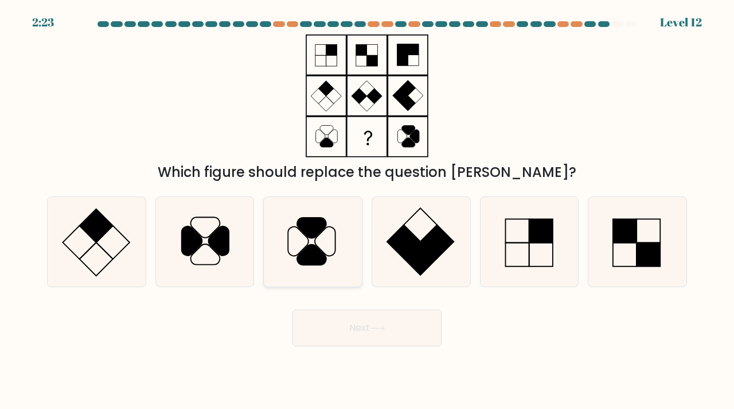
click at [340, 252] on icon at bounding box center [313, 242] width 90 height 90
click at [367, 210] on input "c." at bounding box center [367, 207] width 1 height 6
radio input "true"
click at [384, 328] on icon at bounding box center [378, 327] width 14 height 5
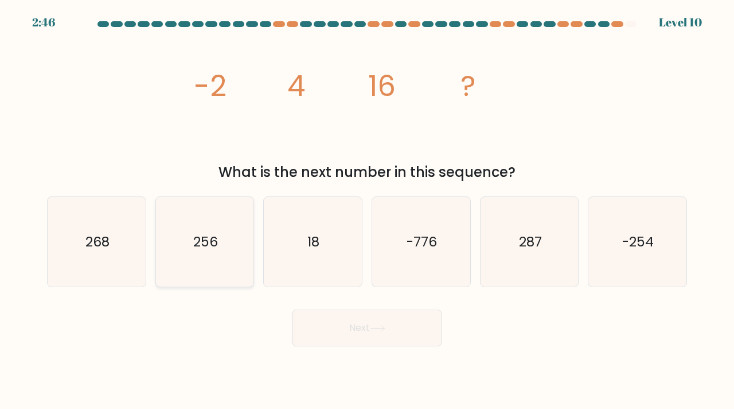
click at [230, 247] on icon "256" at bounding box center [205, 242] width 90 height 90
click at [367, 210] on input "b. 256" at bounding box center [367, 207] width 1 height 6
radio input "true"
click at [361, 340] on button "Next" at bounding box center [367, 327] width 149 height 37
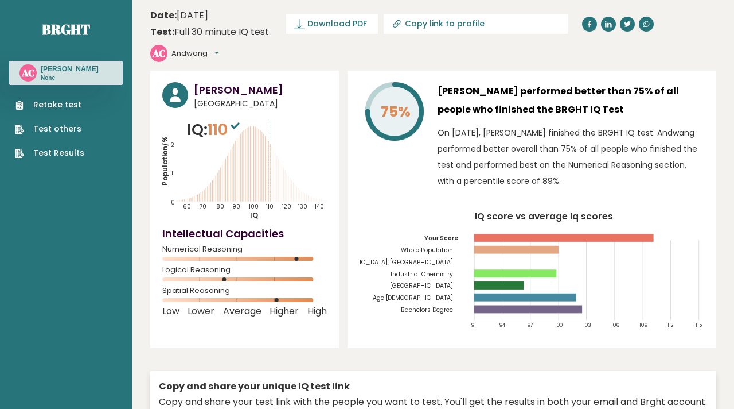
click at [248, 98] on span "Nigeria" at bounding box center [260, 104] width 133 height 12
click at [275, 82] on h3 "Andwang Charles" at bounding box center [260, 89] width 133 height 15
click at [219, 48] on button "Andwang" at bounding box center [195, 53] width 47 height 11
click at [231, 80] on link "Profile" at bounding box center [201, 88] width 59 height 16
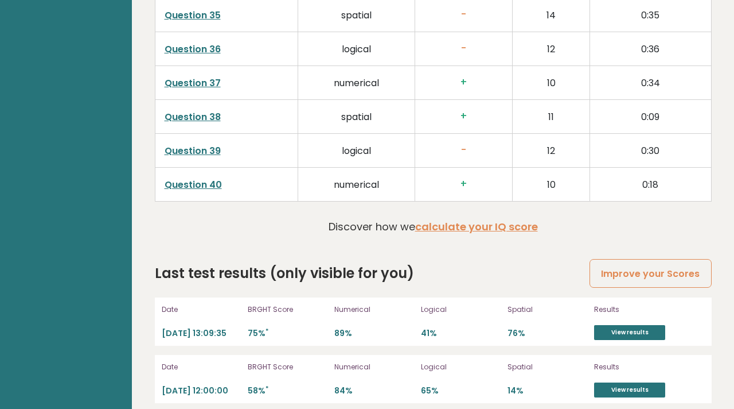
scroll to position [1737, 0]
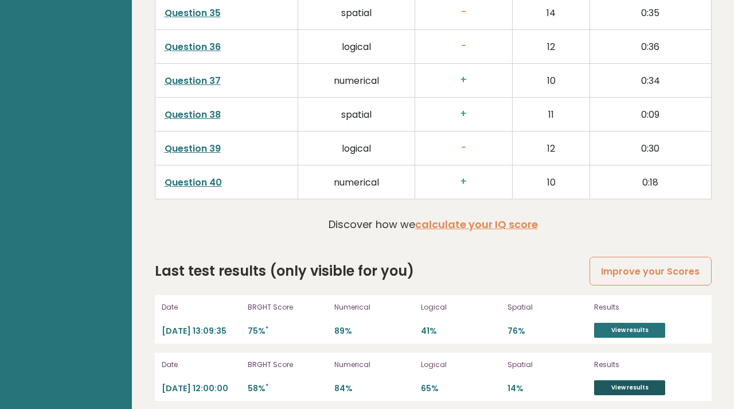
click at [635, 380] on link "View results" at bounding box center [629, 387] width 71 height 15
click at [627, 380] on link "View results" at bounding box center [629, 387] width 71 height 15
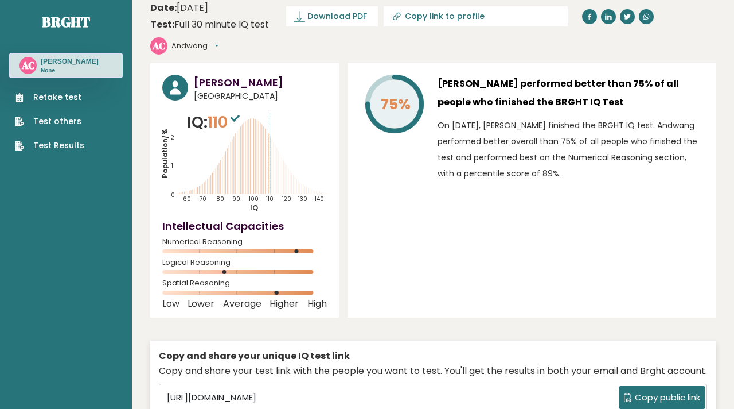
scroll to position [0, 0]
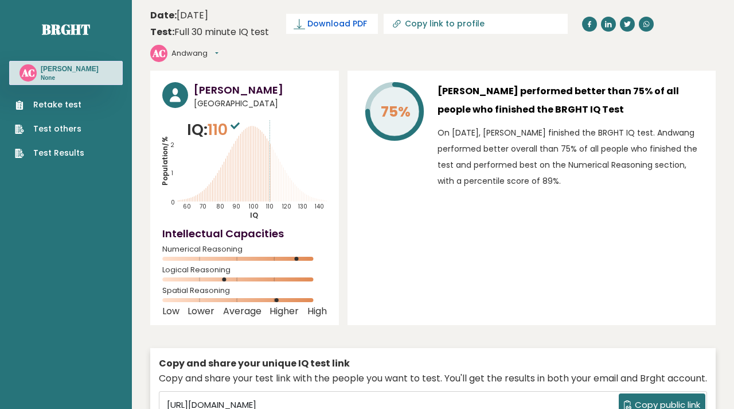
click at [319, 20] on span "Download PDF" at bounding box center [338, 24] width 60 height 12
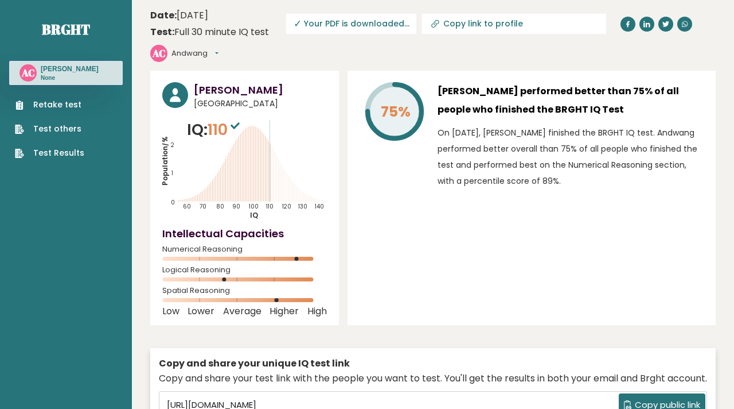
click at [258, 173] on icon "Population/% IQ 0 1 2 60 70 80 90 100 110 120 130 140" at bounding box center [244, 169] width 165 height 102
click at [244, 185] on icon "Population/% IQ 0 1 2 60 70 80 90 100 110 120 130 140" at bounding box center [244, 169] width 165 height 102
click at [212, 60] on div "AC Andwang Dashboard Profile Settings Logout" at bounding box center [184, 53] width 68 height 17
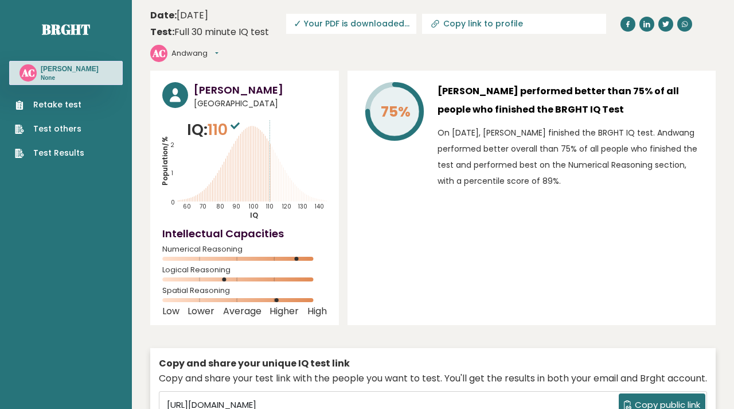
click at [212, 60] on div "AC Andwang Dashboard Profile Settings Logout" at bounding box center [184, 53] width 68 height 17
click at [221, 48] on div "AC Andwang Dashboard Profile Settings Logout" at bounding box center [199, 53] width 98 height 23
click at [214, 52] on button "Andwang" at bounding box center [195, 53] width 47 height 11
click at [204, 75] on link "Dashboard" at bounding box center [201, 72] width 59 height 16
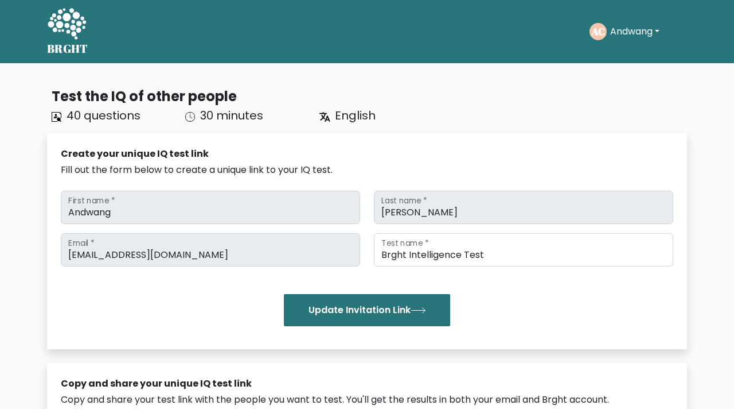
click at [631, 32] on button "Andwang" at bounding box center [635, 31] width 56 height 15
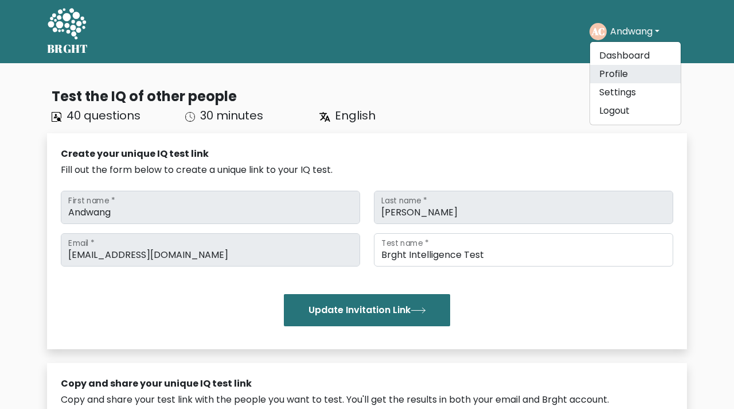
click at [610, 71] on link "Profile" at bounding box center [635, 74] width 91 height 18
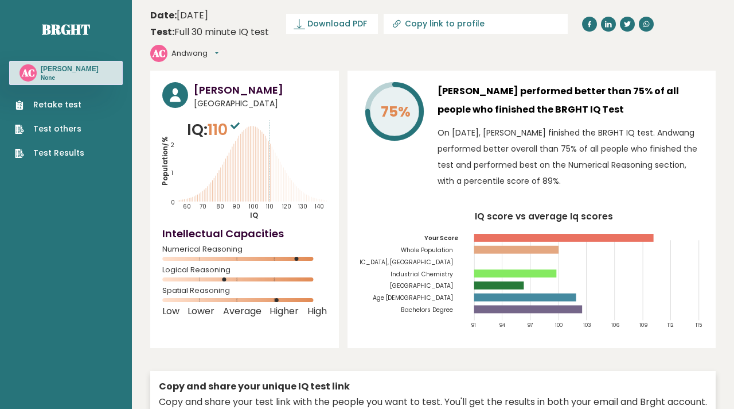
click at [219, 48] on button "Andwang" at bounding box center [195, 53] width 47 height 11
click at [231, 111] on link "Logout" at bounding box center [201, 119] width 59 height 16
